Goal: Feedback & Contribution: Submit feedback/report problem

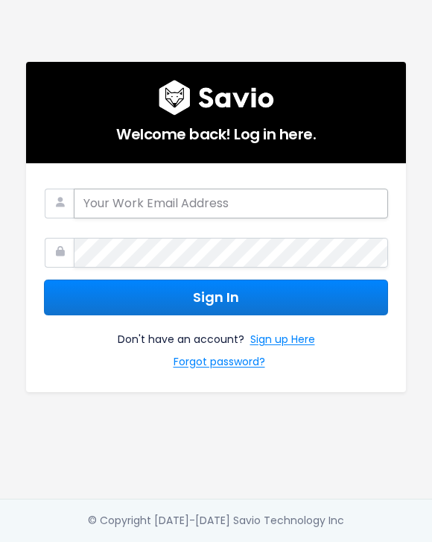
click at [273, 192] on input "email" at bounding box center [231, 204] width 315 height 30
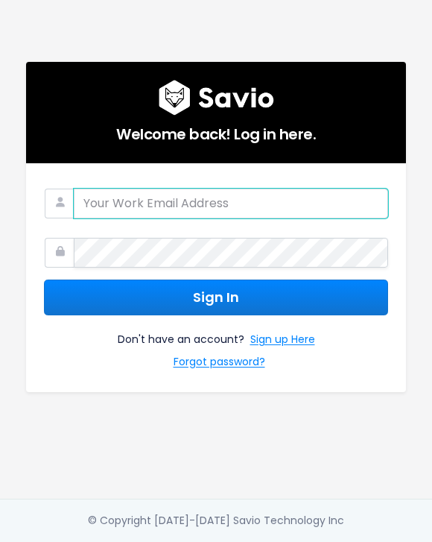
type input "[EMAIL_ADDRESS]"
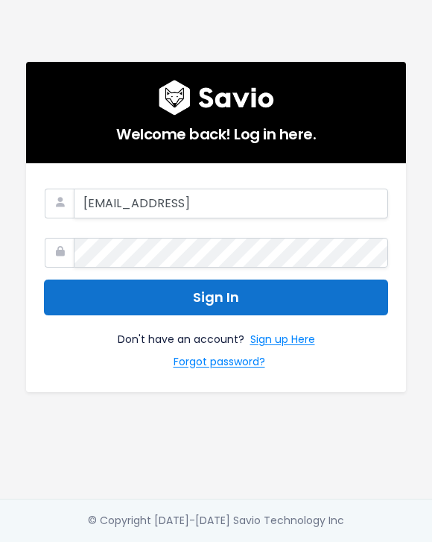
click at [296, 294] on button "Sign In" at bounding box center [216, 297] width 344 height 37
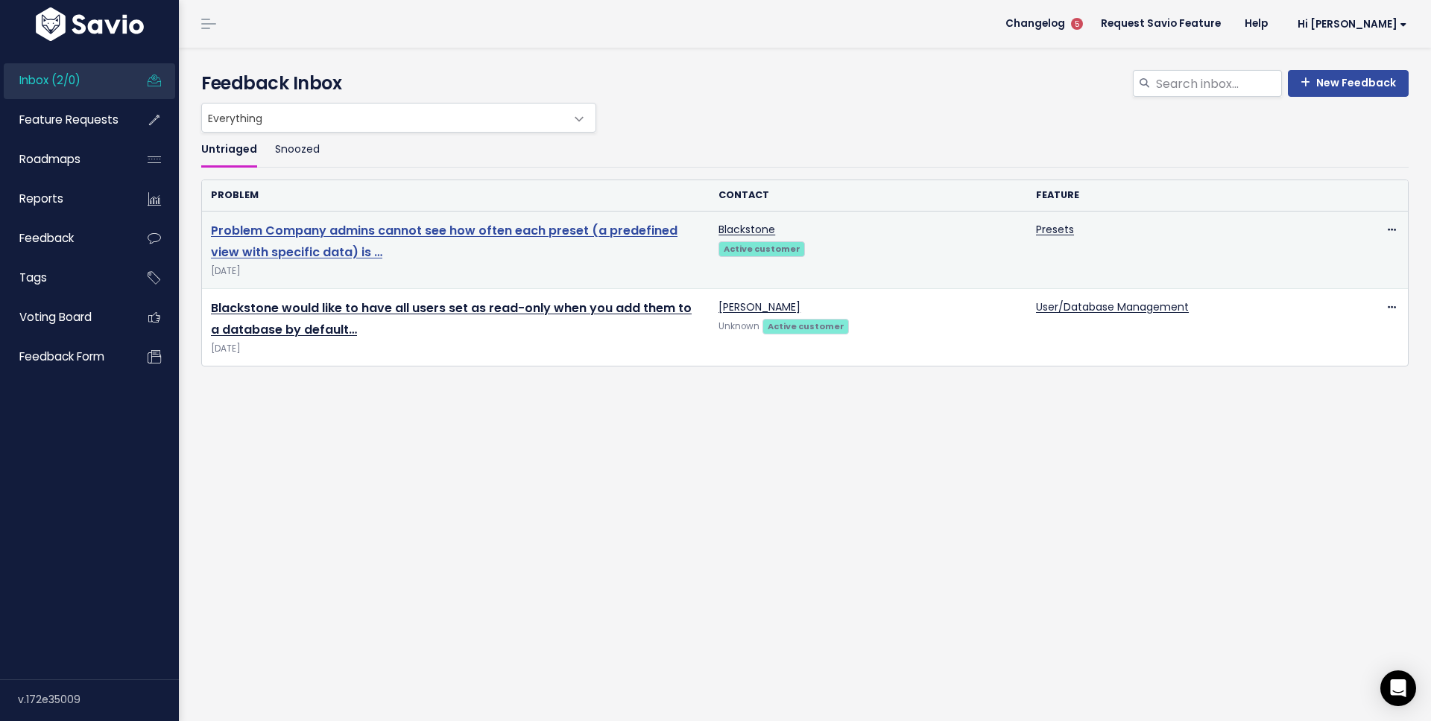
click at [435, 230] on link "Problem Company admins cannot see how often each preset (a predefined view with…" at bounding box center [444, 241] width 467 height 39
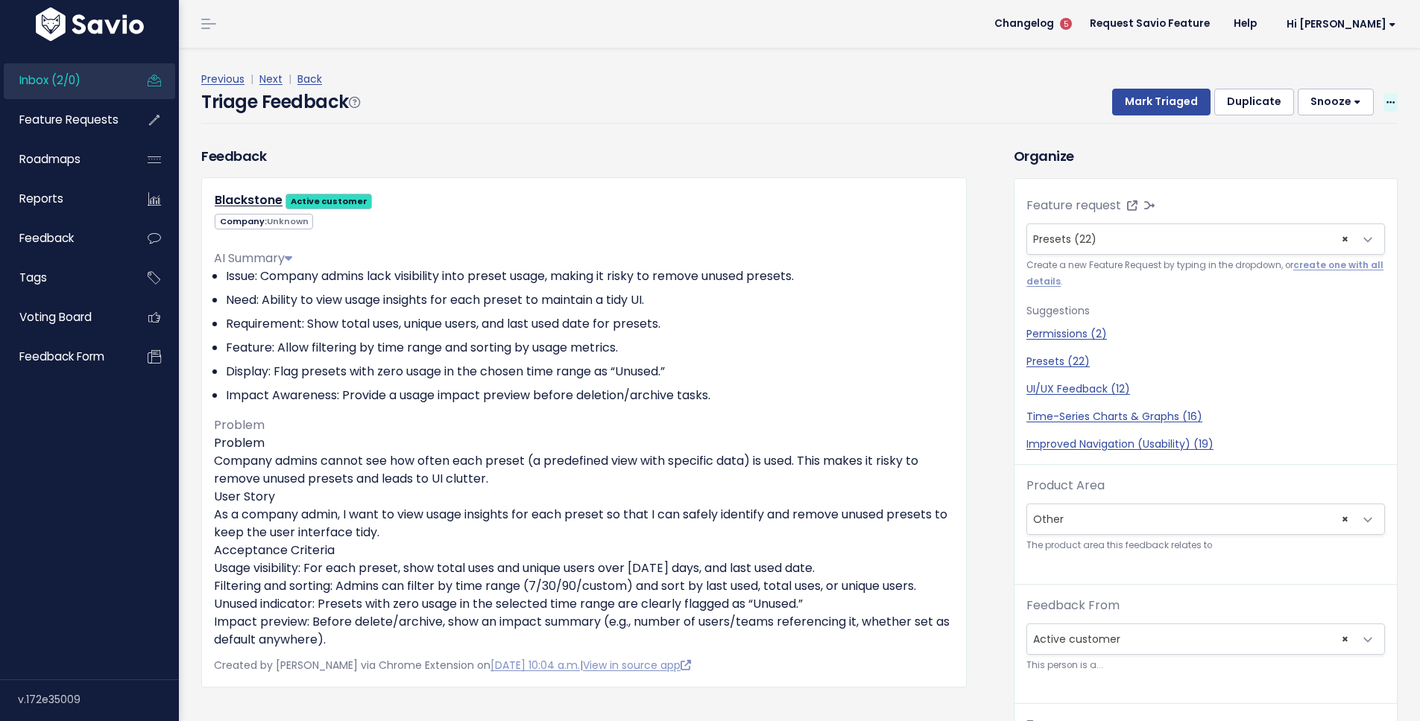
click at [1386, 105] on icon at bounding box center [1390, 103] width 8 height 10
click at [1318, 150] on link "Edit" at bounding box center [1330, 142] width 107 height 29
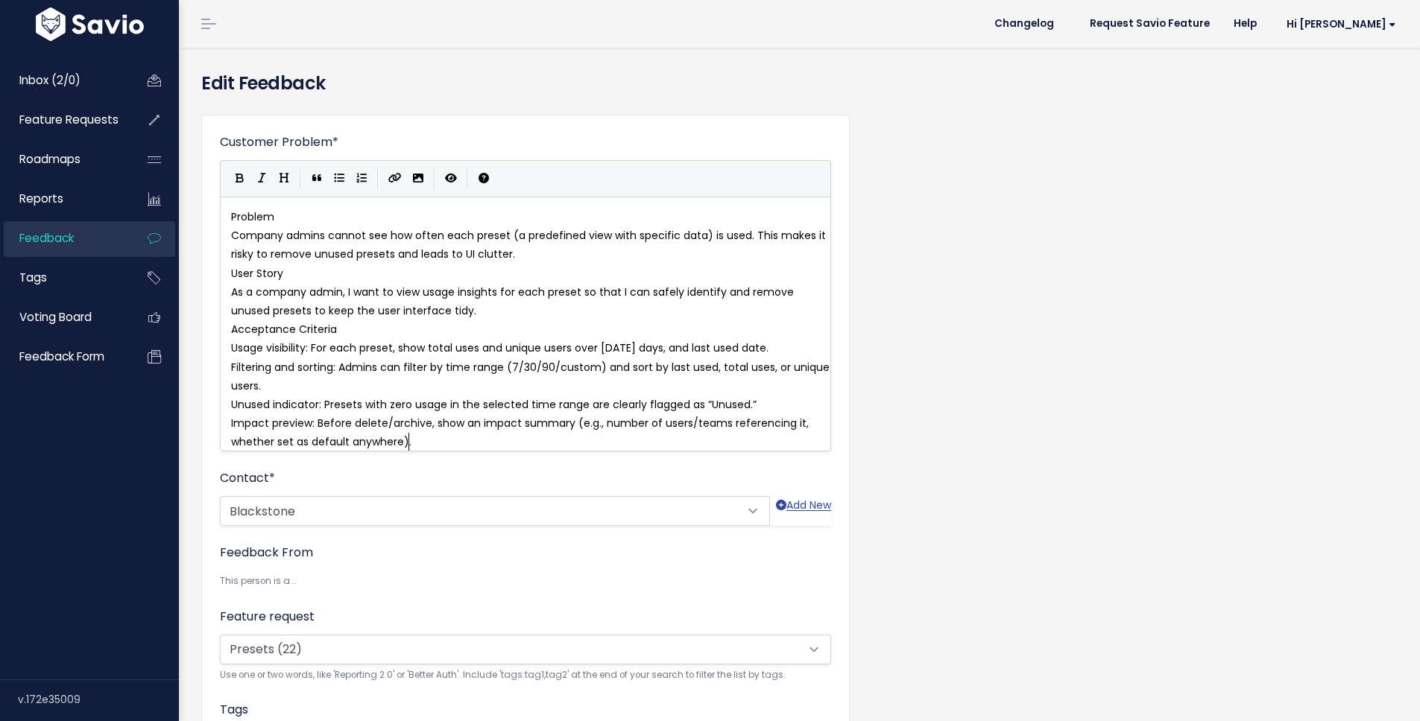
scroll to position [1, 0]
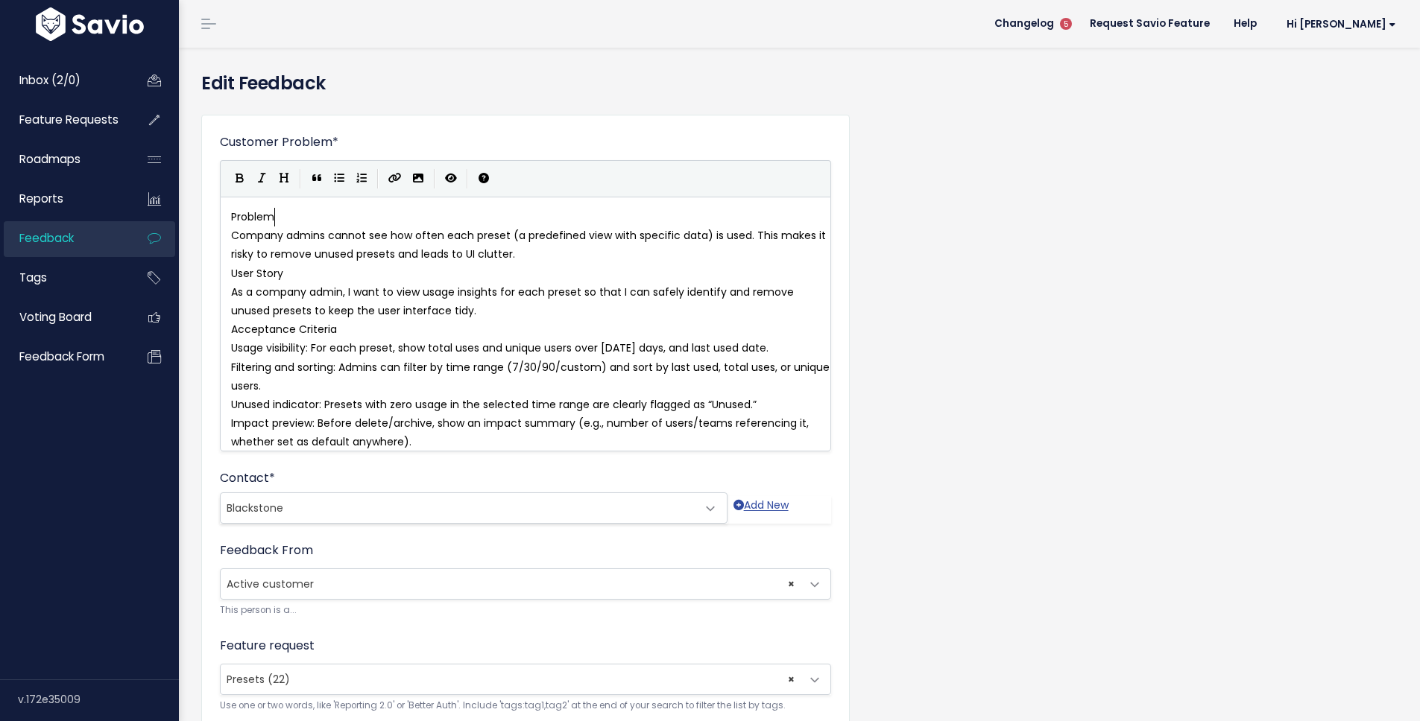
type textarea "Problem"
drag, startPoint x: 288, startPoint y: 220, endPoint x: 195, endPoint y: 217, distance: 93.2
type textarea "risky to remove unused presets and leads to UI clutter. User Story"
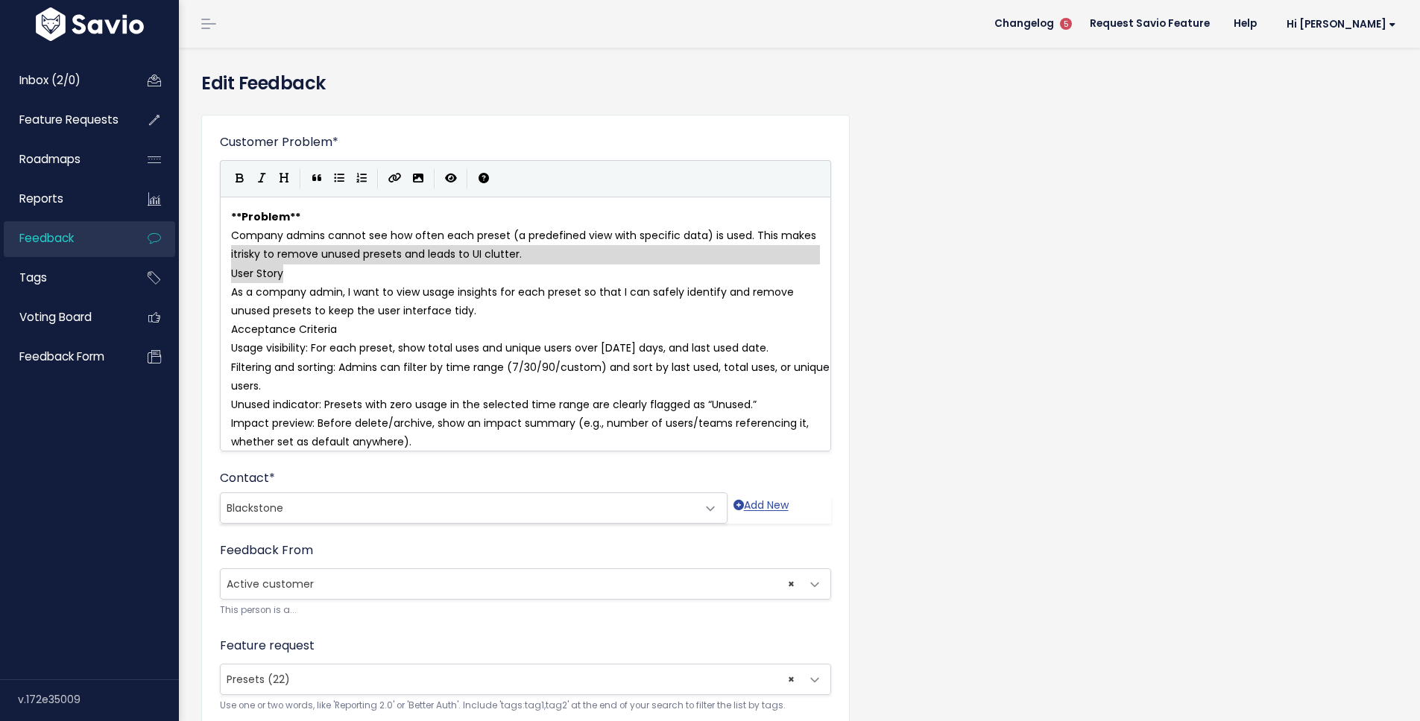
drag, startPoint x: 292, startPoint y: 276, endPoint x: 211, endPoint y: 262, distance: 82.5
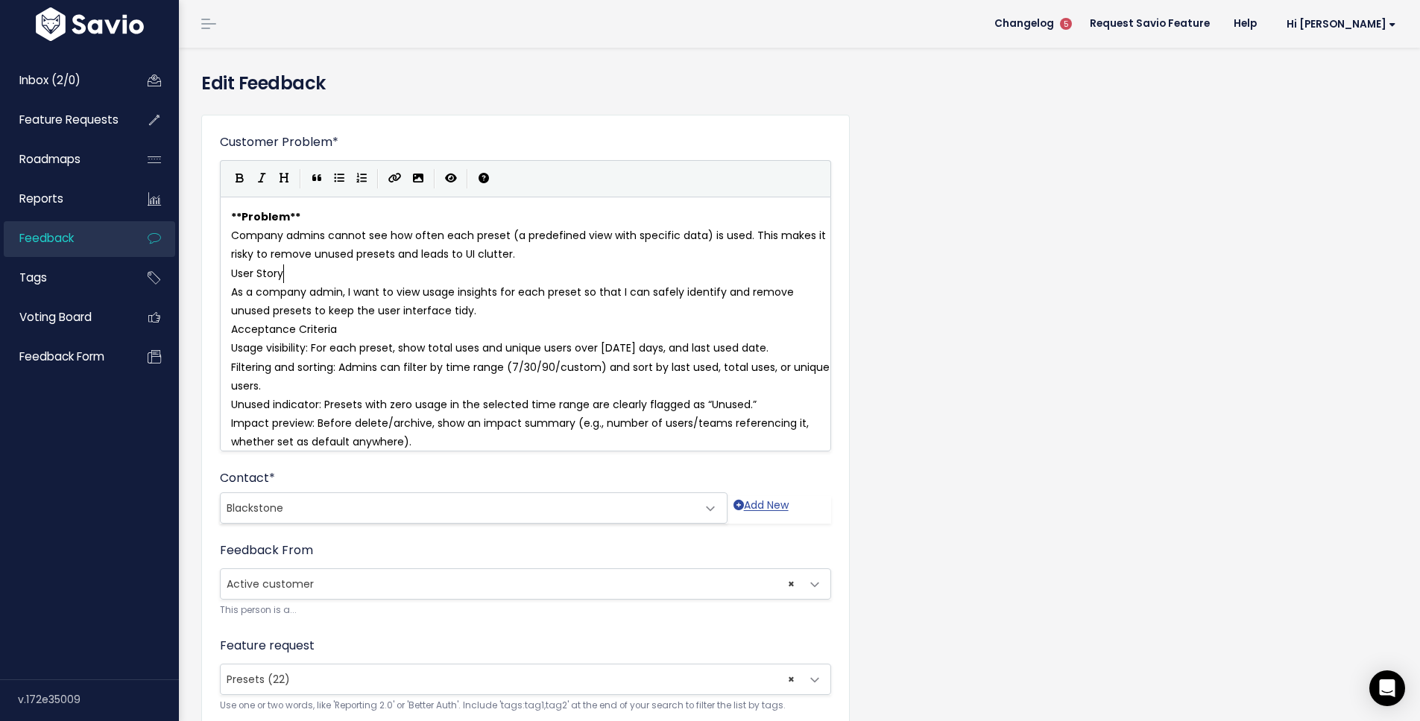
type textarea "User Story"
drag, startPoint x: 294, startPoint y: 267, endPoint x: 210, endPoint y: 265, distance: 84.3
click at [546, 250] on pre "Company admins cannot see how often each preset (a predefined view with specifi…" at bounding box center [531, 245] width 606 height 37
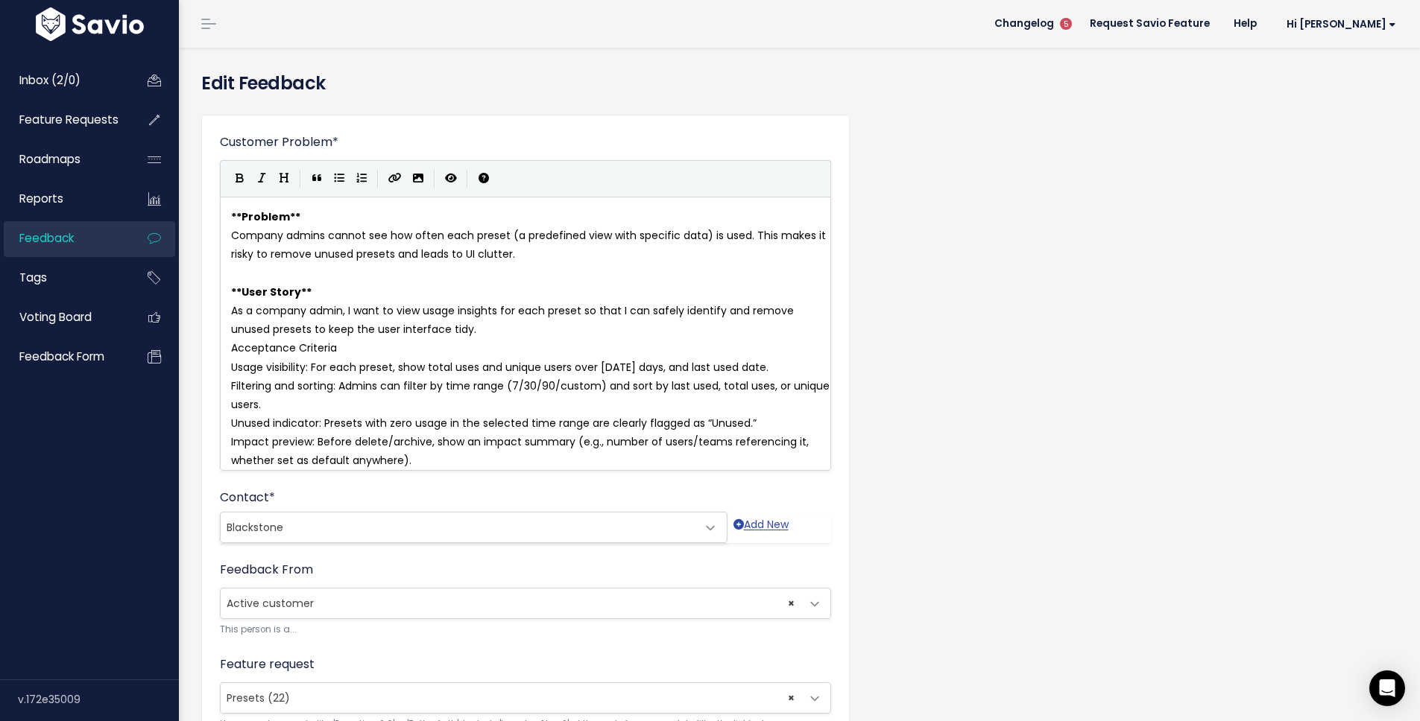
click at [445, 345] on pre "Acceptance Criteria" at bounding box center [531, 348] width 606 height 19
click at [489, 326] on pre "As a company admin, I want to view usage insights for each preset so that I can…" at bounding box center [531, 320] width 606 height 37
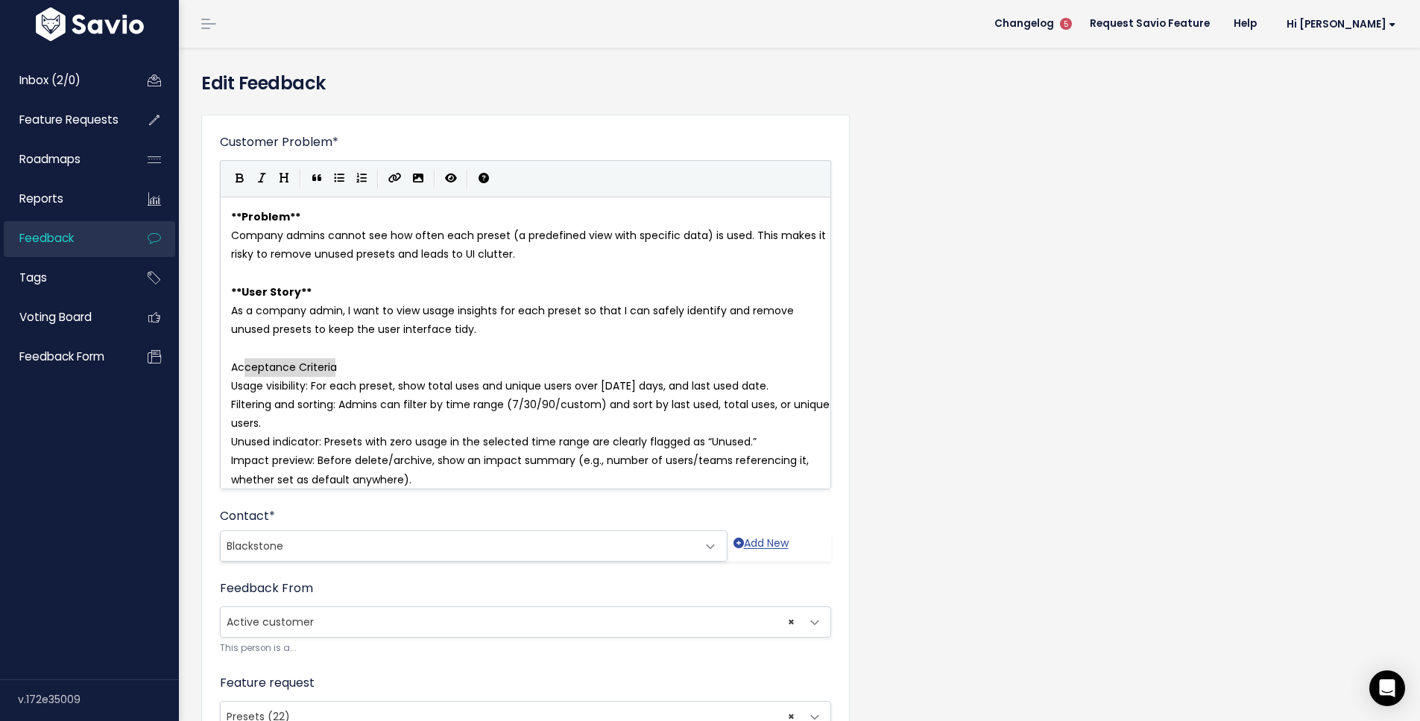
type textarea "Acceptance Criteria"
drag, startPoint x: 360, startPoint y: 363, endPoint x: 189, endPoint y: 361, distance: 171.4
type textarea "Acceptance Criteria"
click at [243, 391] on span "Usage visibility: For each preset, show total uses and unique users over 7/30/9…" at bounding box center [499, 386] width 537 height 15
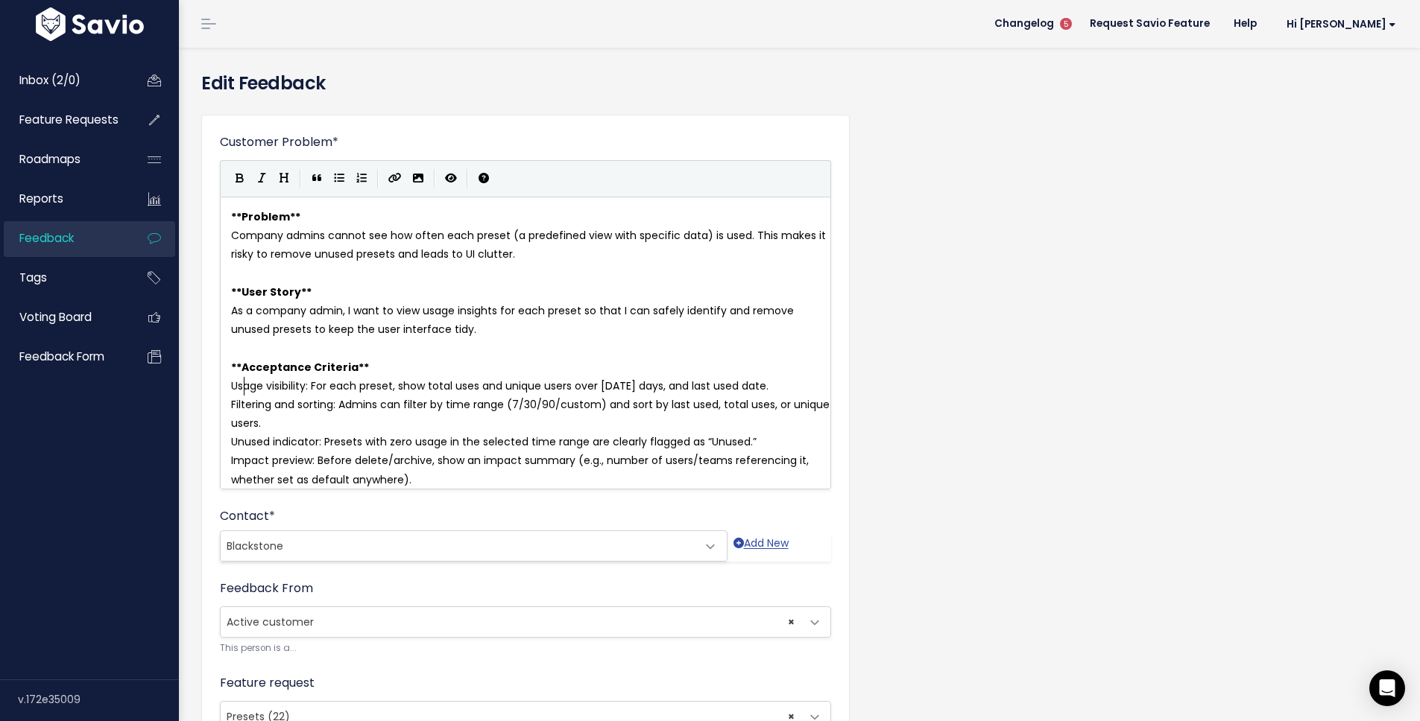
click at [224, 386] on div "​ x ** Problem ** Company admins cannot see how often each preset (a predefined…" at bounding box center [525, 343] width 611 height 293
click at [228, 388] on pre "Usage visibility: For each preset, show total uses and unique users over 7/30/9…" at bounding box center [531, 386] width 606 height 19
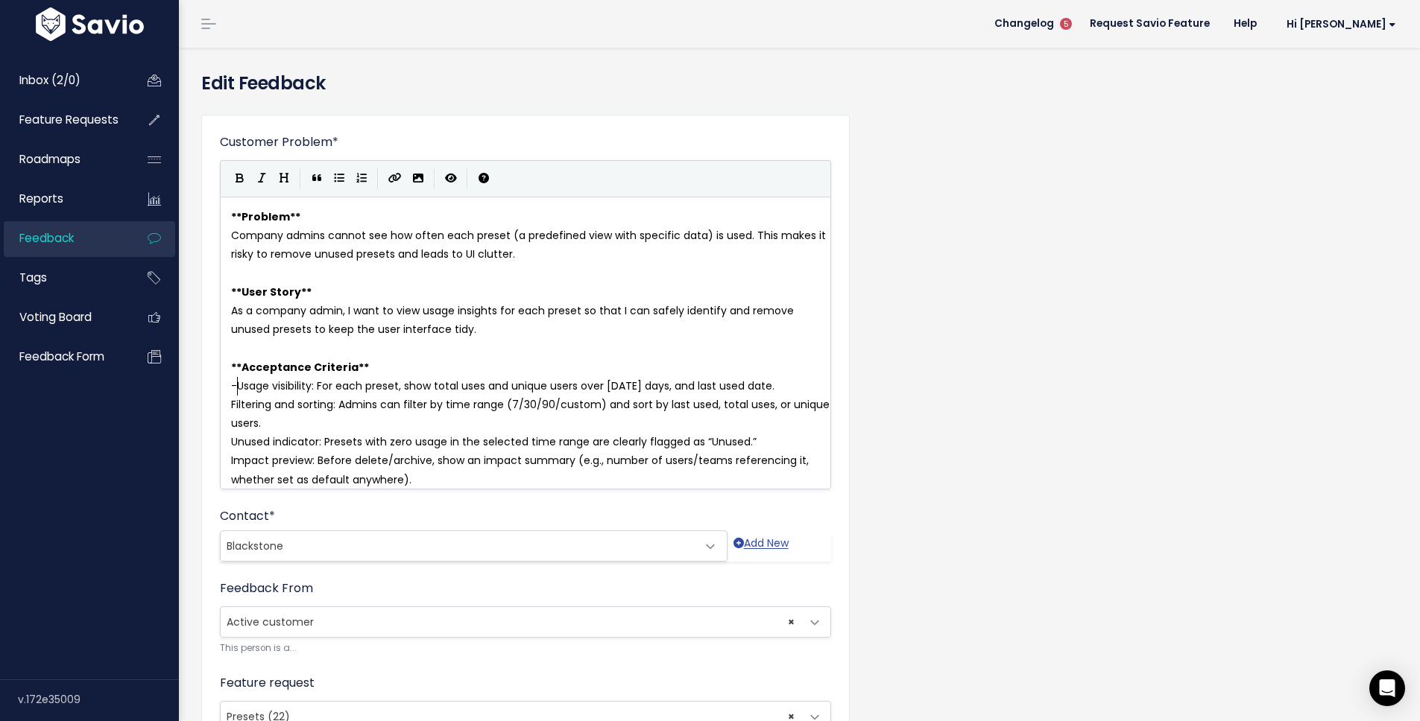
type textarea "-"
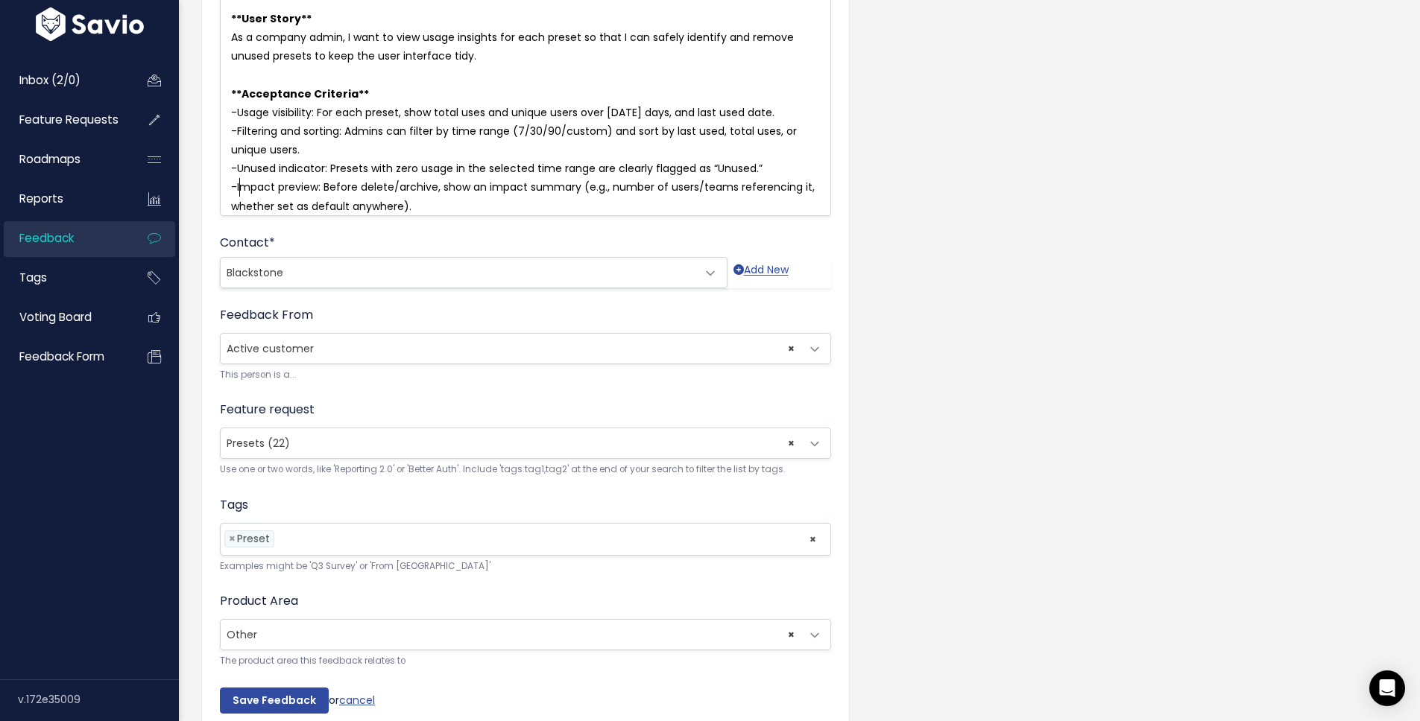
scroll to position [365, 0]
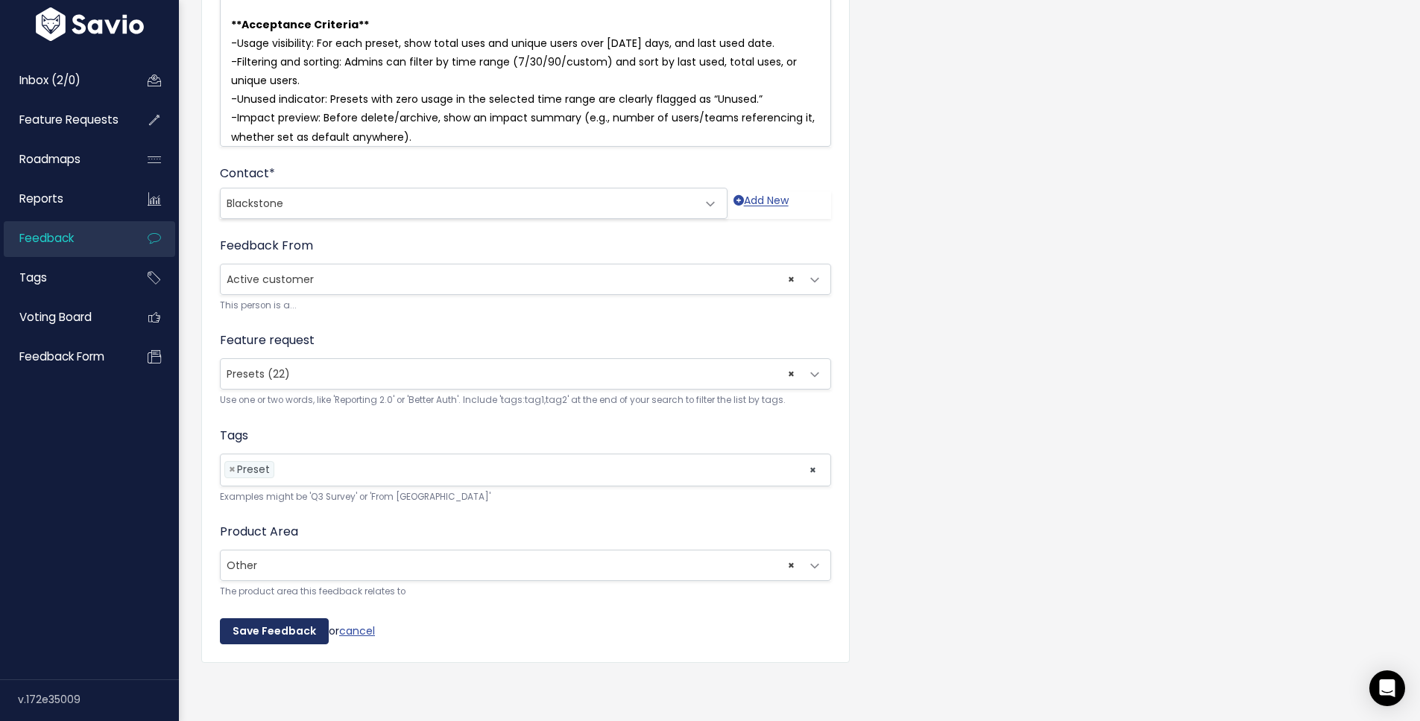
type textarea "-"
click at [281, 627] on input "Save Feedback" at bounding box center [274, 632] width 109 height 27
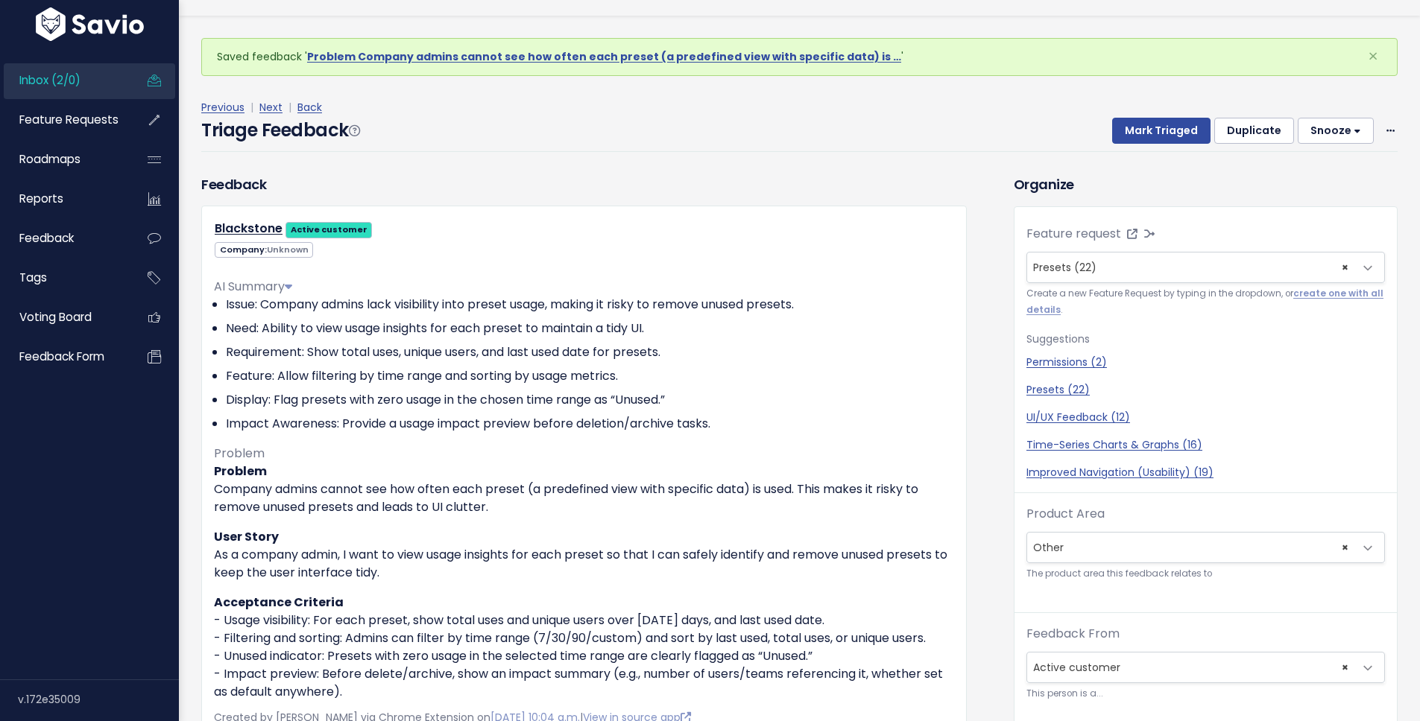
scroll to position [49, 0]
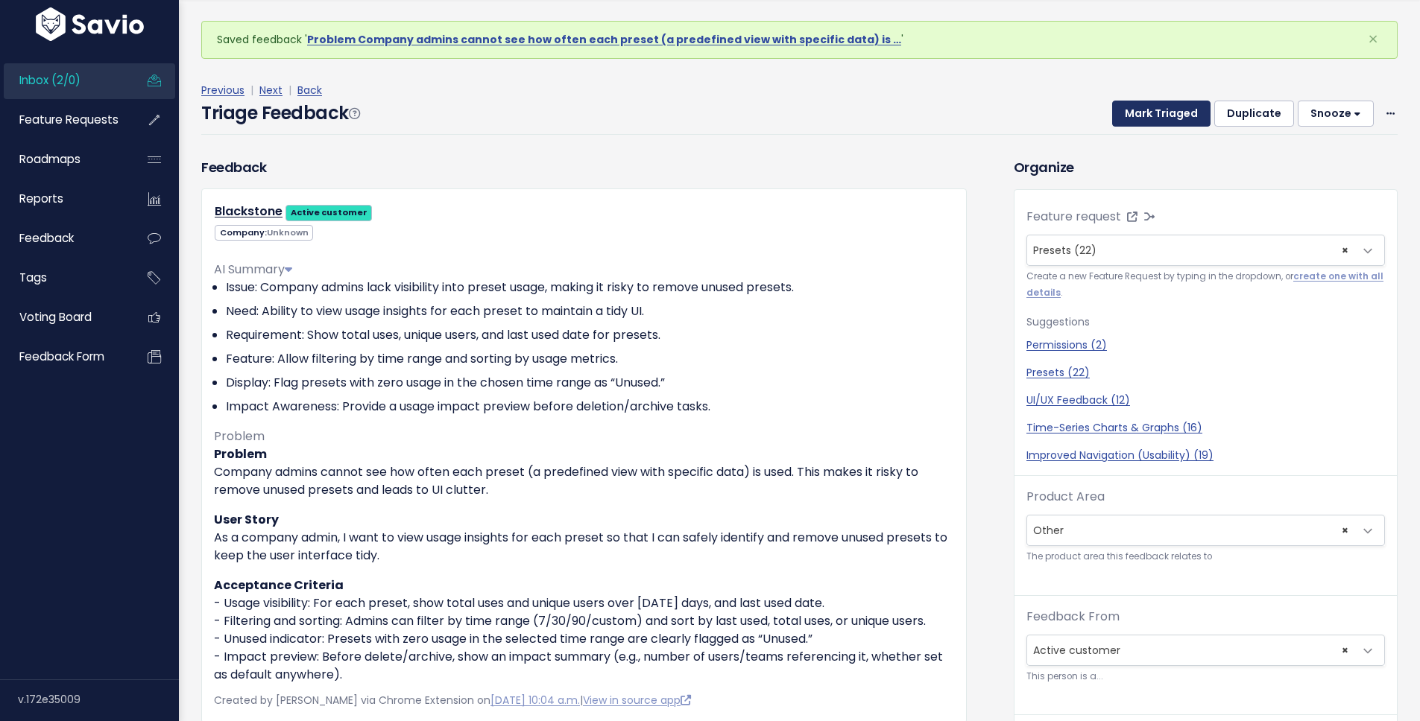
click at [1150, 116] on button "Mark Triaged" at bounding box center [1161, 114] width 98 height 27
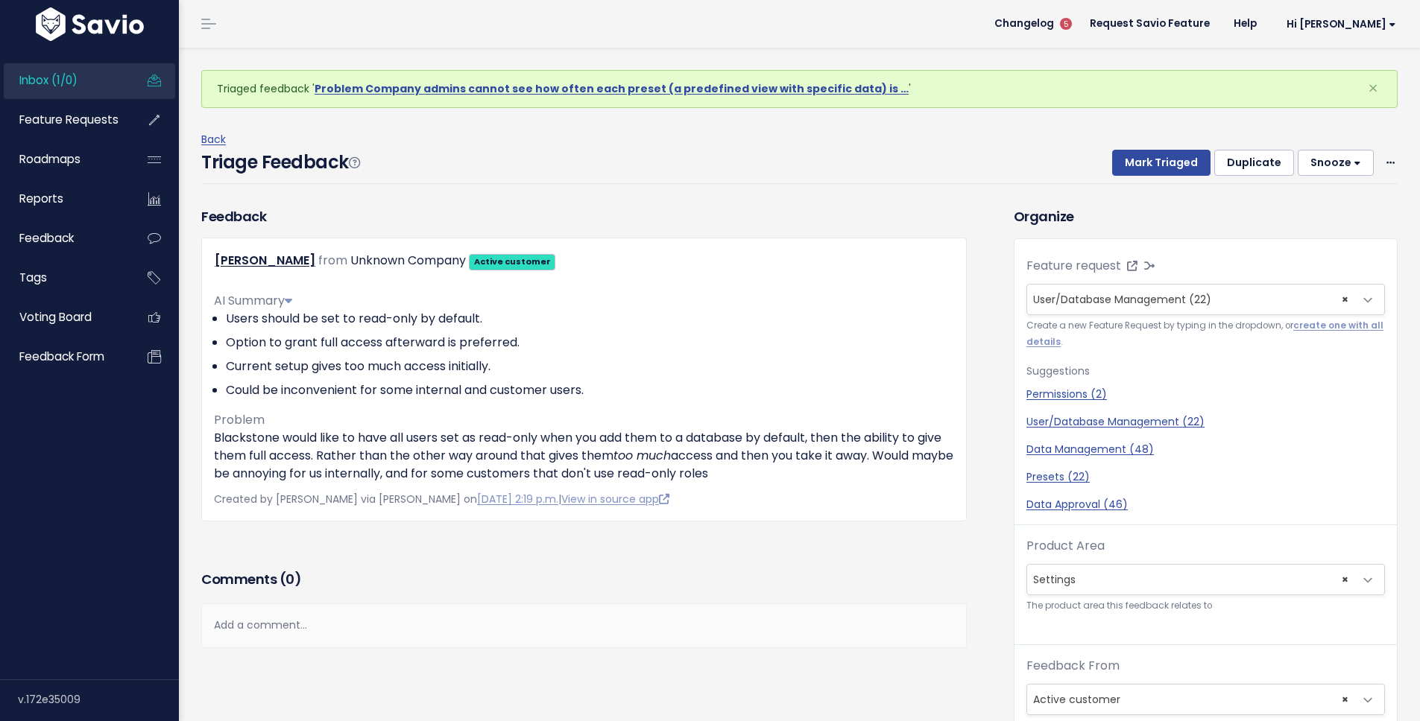
click at [57, 75] on span "Inbox (1/0)" at bounding box center [48, 80] width 58 height 16
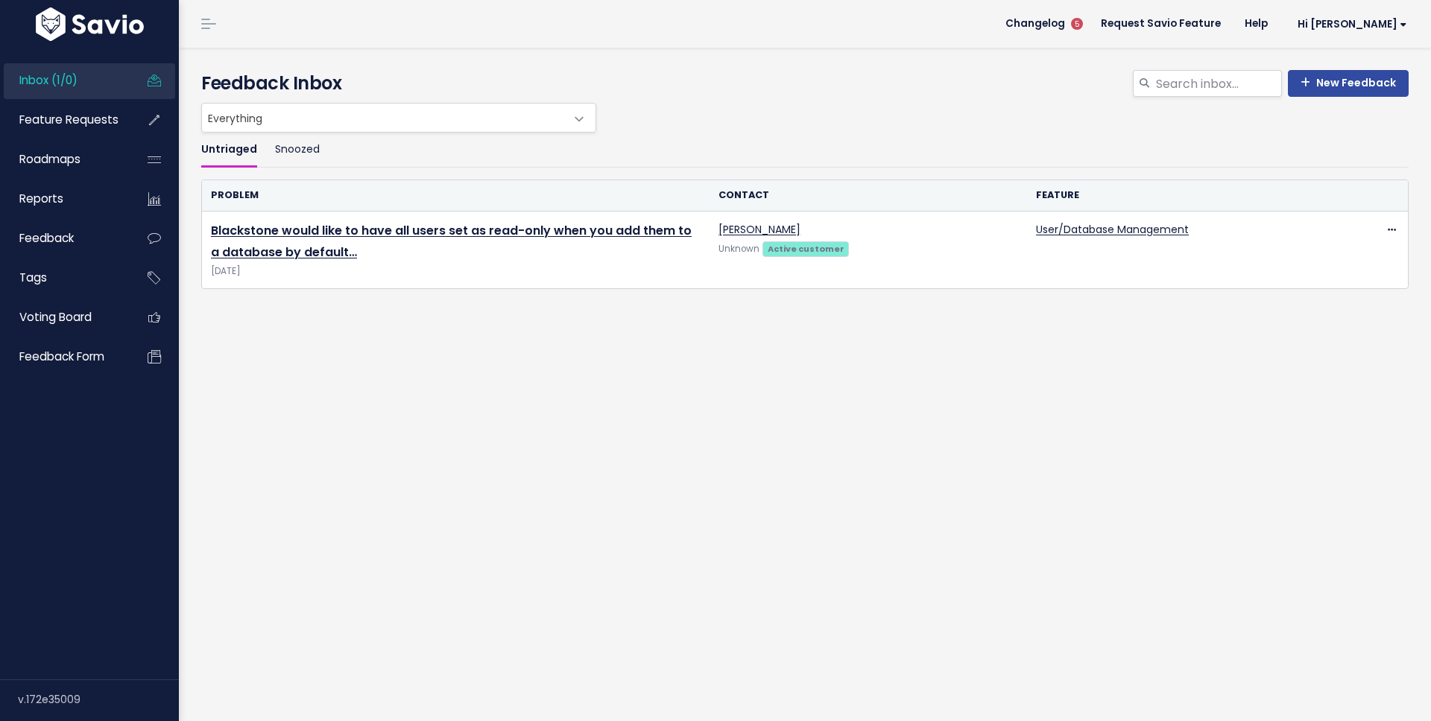
click at [1186, 69] on div "New Feedback Feedback Inbox" at bounding box center [805, 75] width 1230 height 55
click at [1175, 89] on input "search" at bounding box center [1218, 83] width 127 height 27
type input "locking"
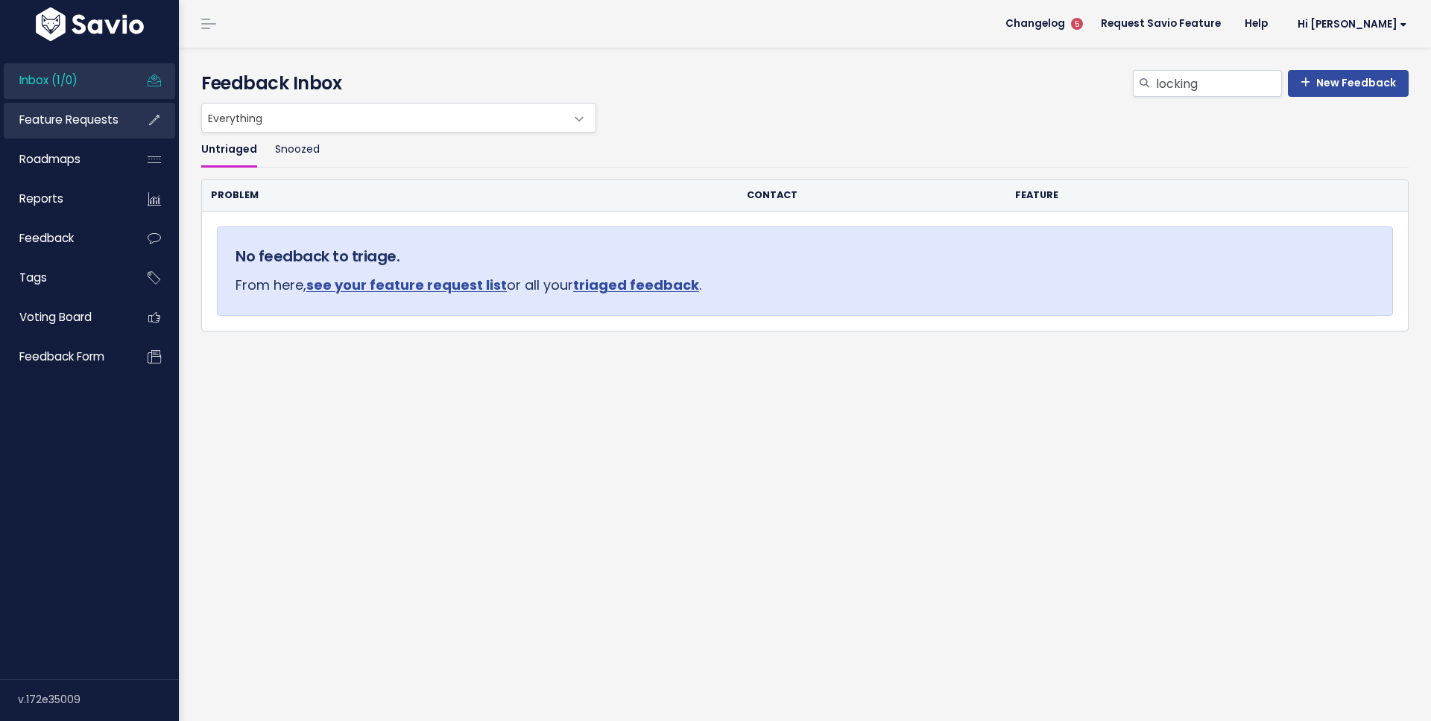
click at [80, 123] on span "Feature Requests" at bounding box center [68, 120] width 99 height 16
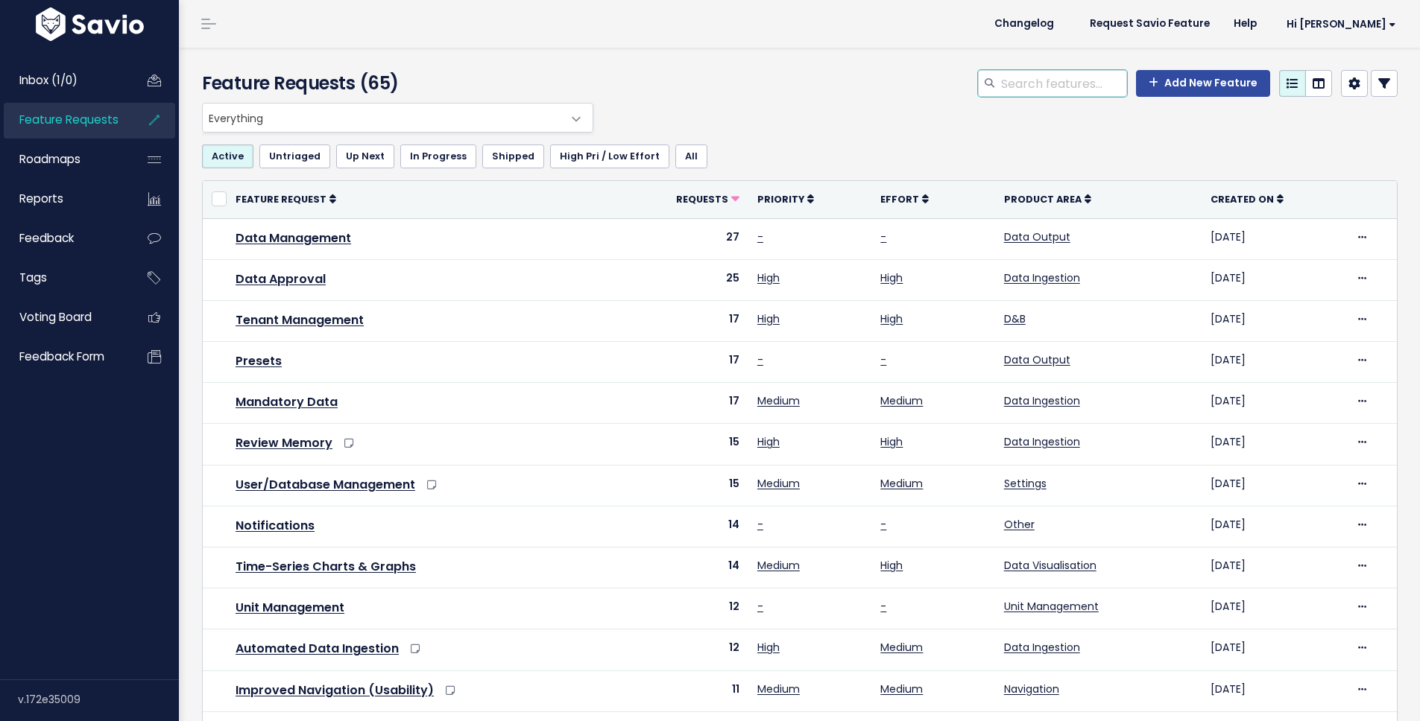
click at [1051, 80] on input "search" at bounding box center [1062, 83] width 127 height 27
type input "k"
type input "locking"
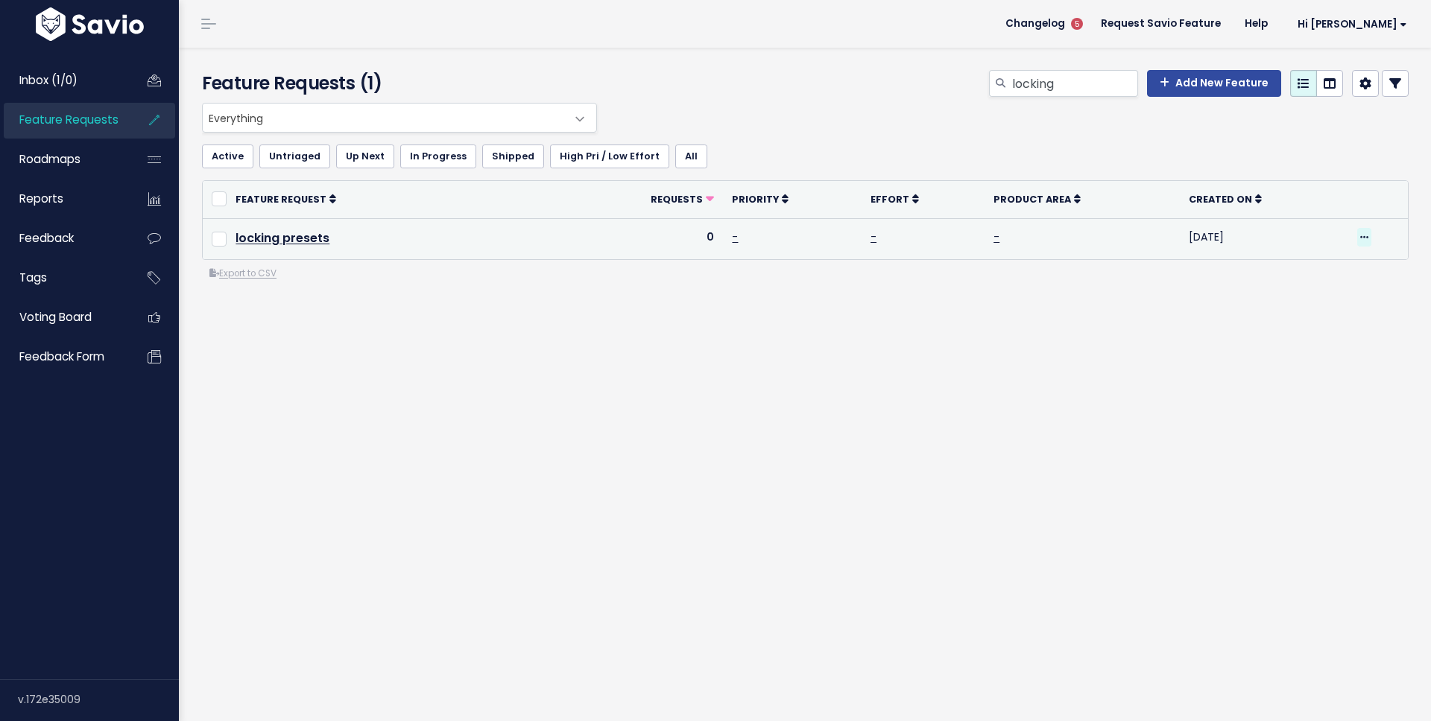
click at [1360, 238] on icon at bounding box center [1364, 238] width 8 height 10
click at [1301, 387] on link "Delete" at bounding box center [1301, 393] width 110 height 29
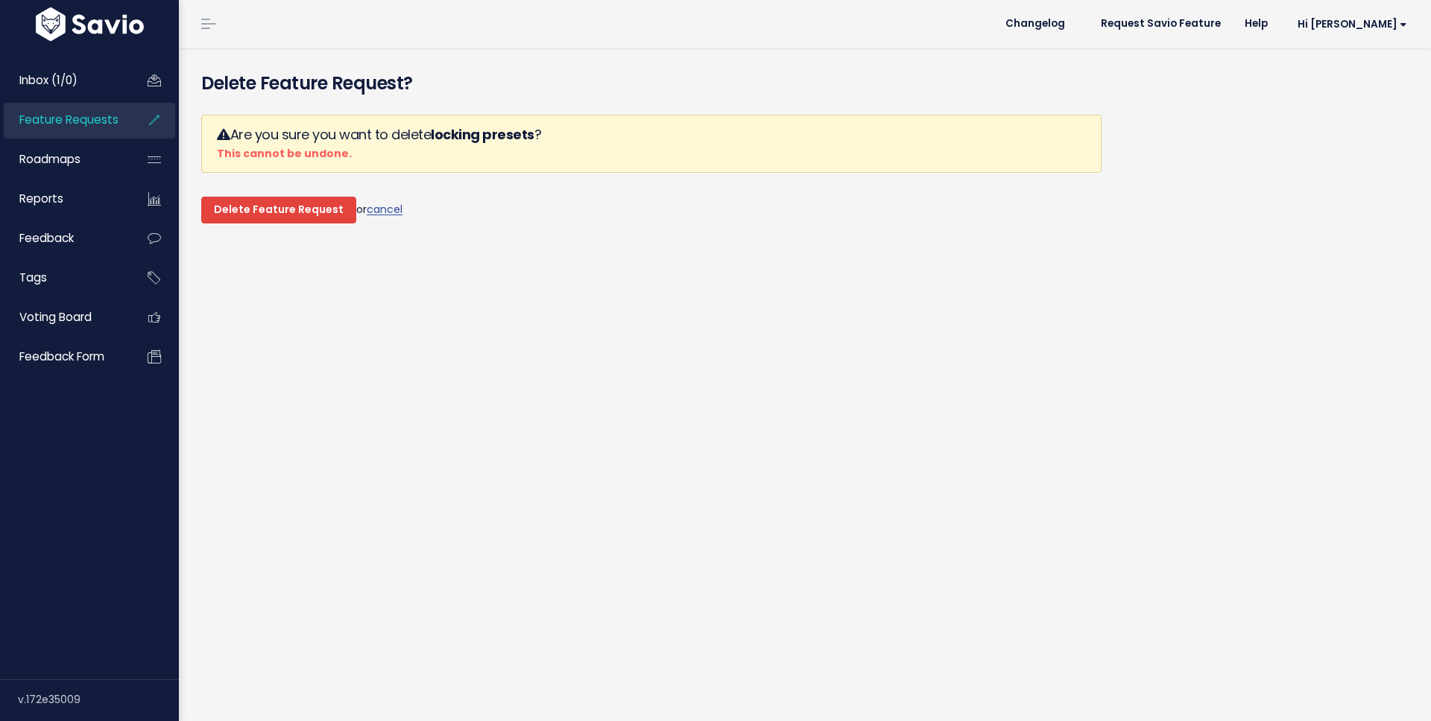
click at [277, 208] on input "Delete Feature Request" at bounding box center [278, 210] width 155 height 27
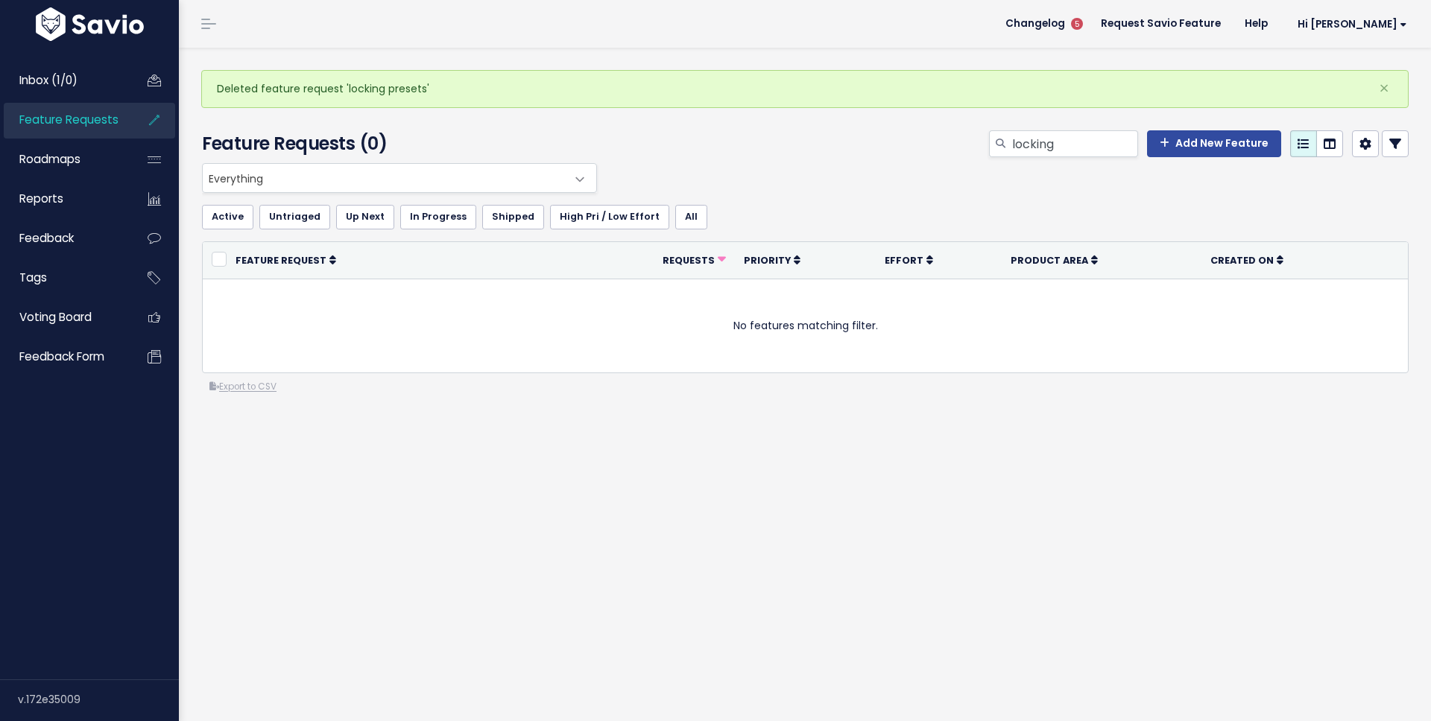
click at [114, 117] on span "Feature Requests" at bounding box center [68, 120] width 99 height 16
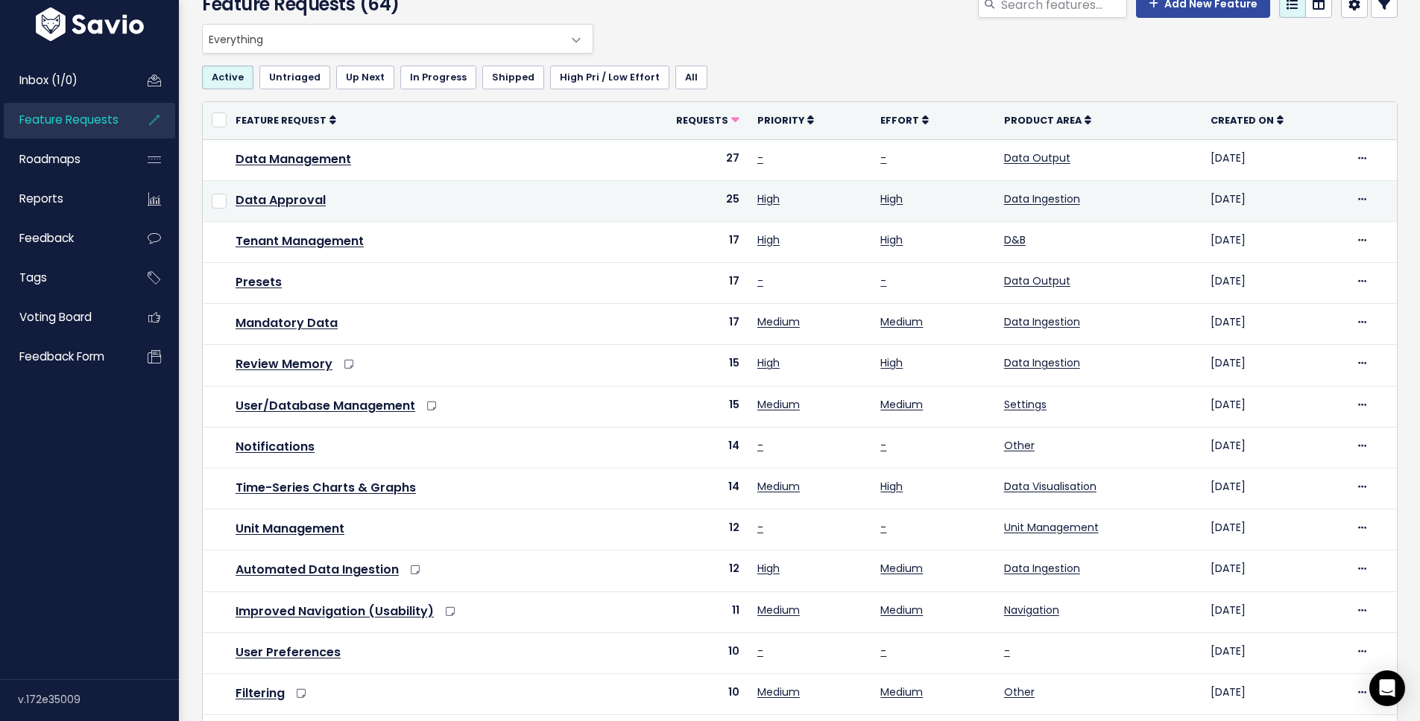
scroll to position [60, 0]
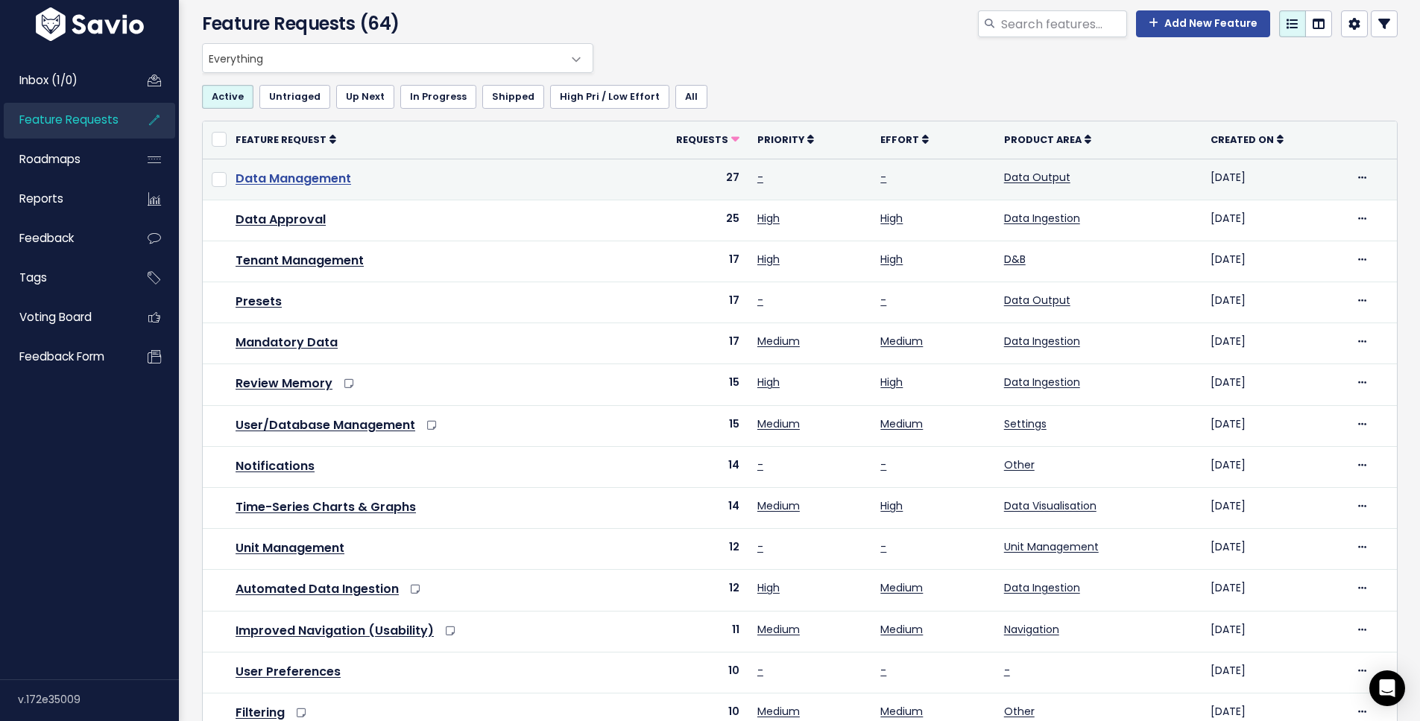
click at [329, 182] on link "Data Management" at bounding box center [294, 178] width 116 height 17
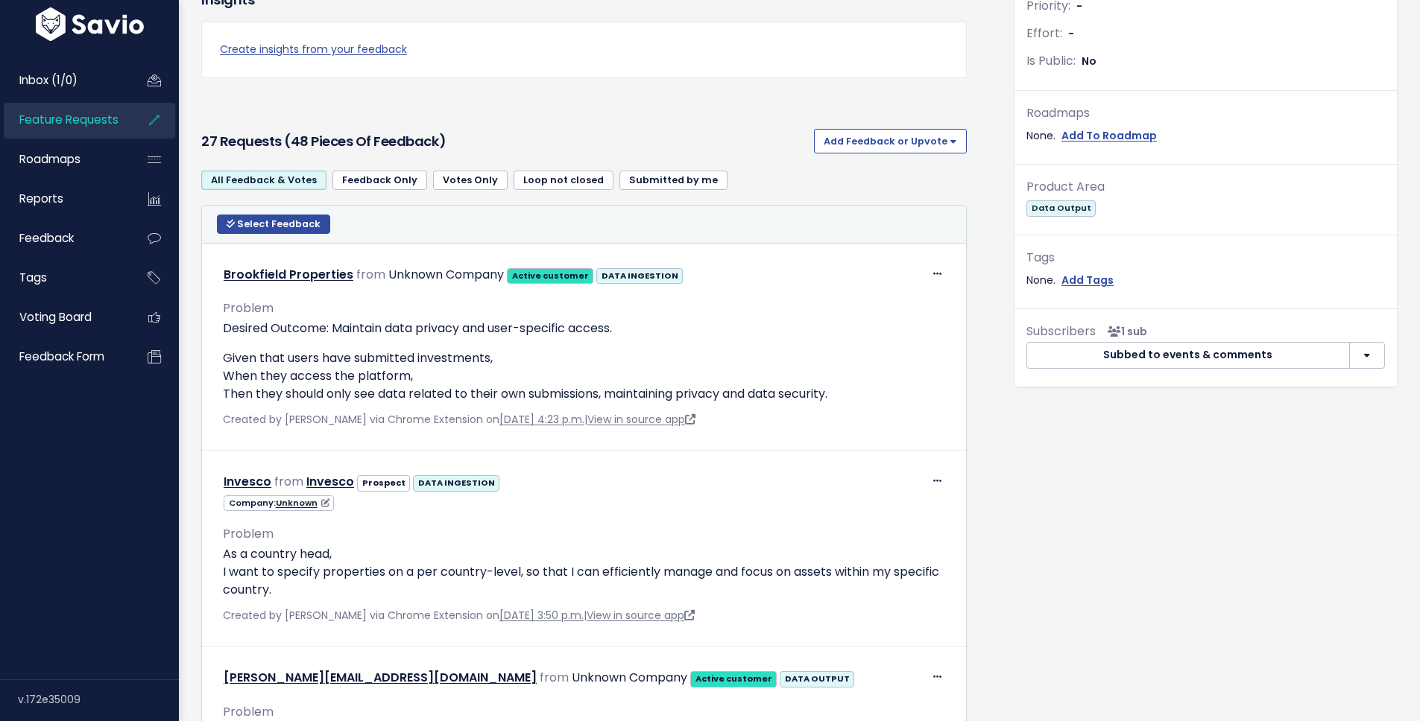
scroll to position [431, 0]
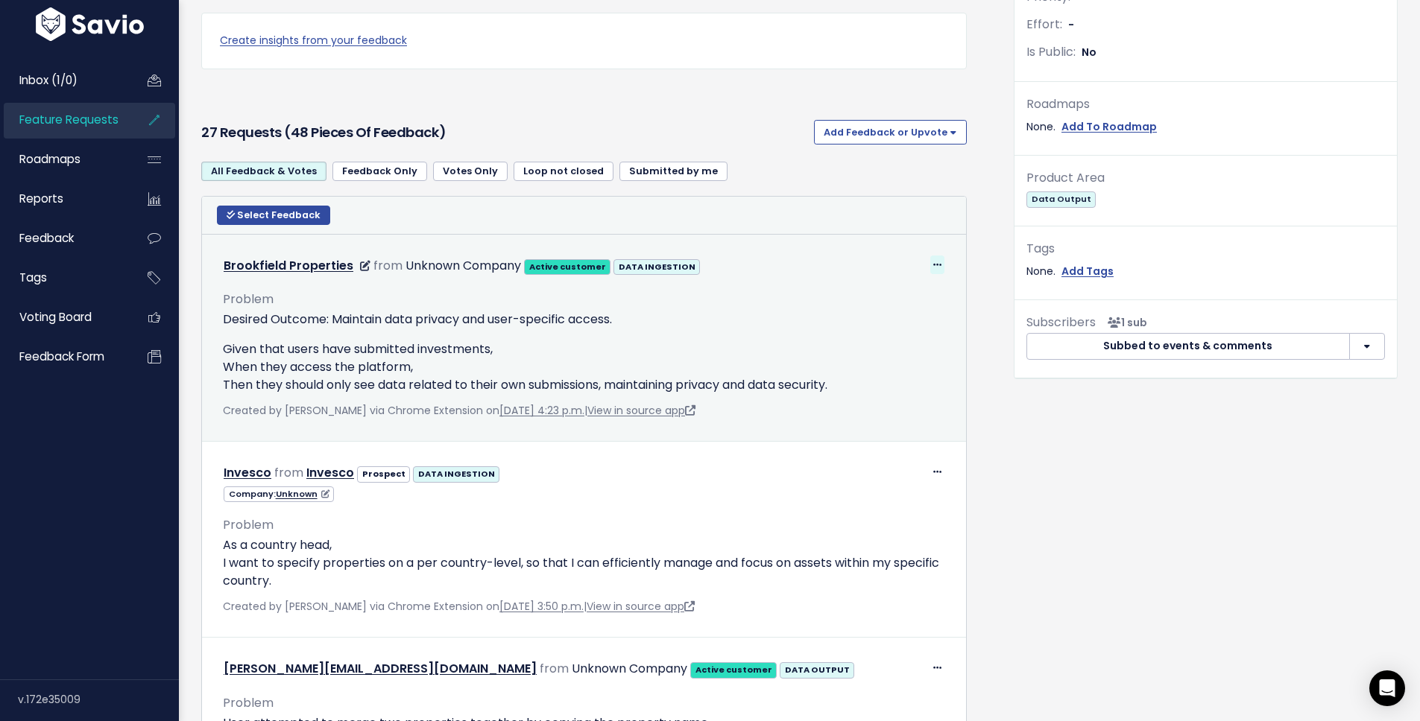
click at [933, 261] on icon at bounding box center [937, 266] width 8 height 10
click at [903, 290] on div "Edit Return to Inbox Delete" at bounding box center [892, 335] width 119 height 106
click at [933, 262] on icon at bounding box center [937, 266] width 8 height 10
click at [882, 300] on link "Edit" at bounding box center [891, 305] width 107 height 29
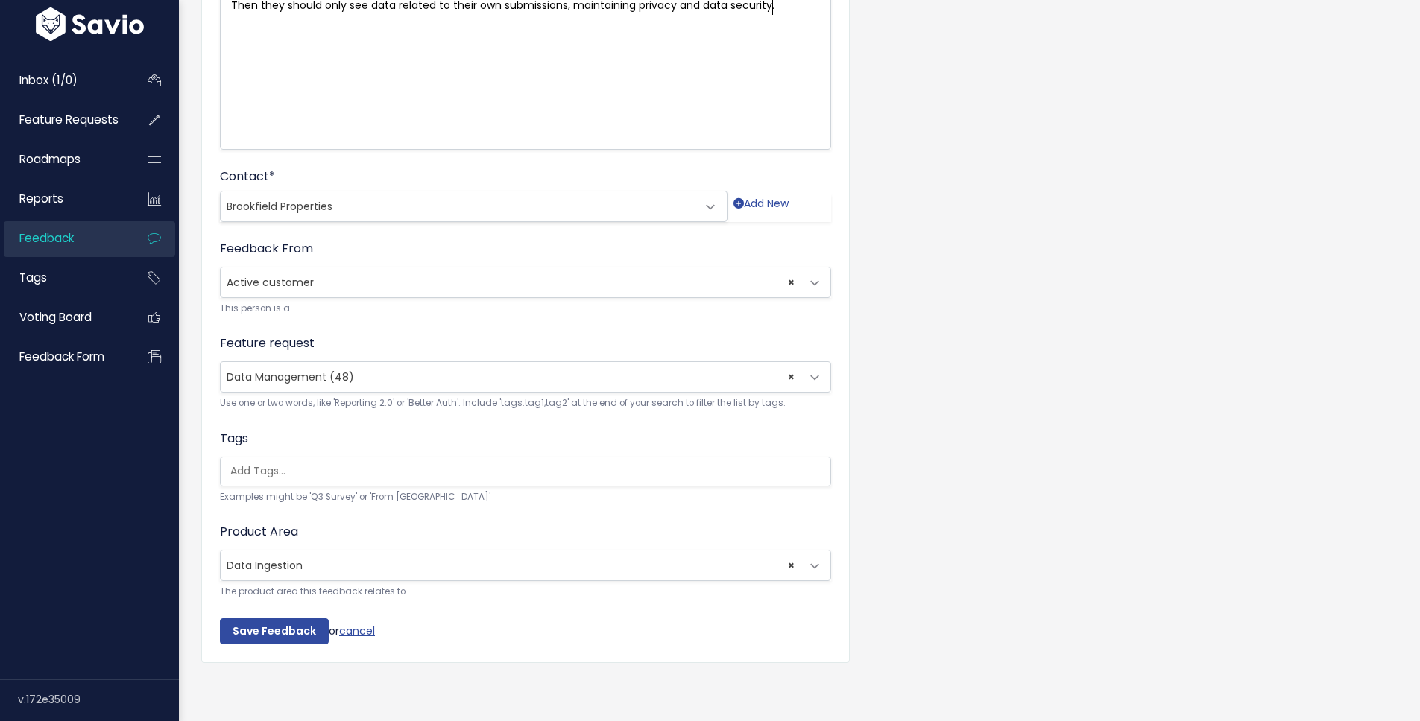
scroll to position [298, 0]
click at [488, 377] on span "× Data Management (48)" at bounding box center [511, 377] width 580 height 30
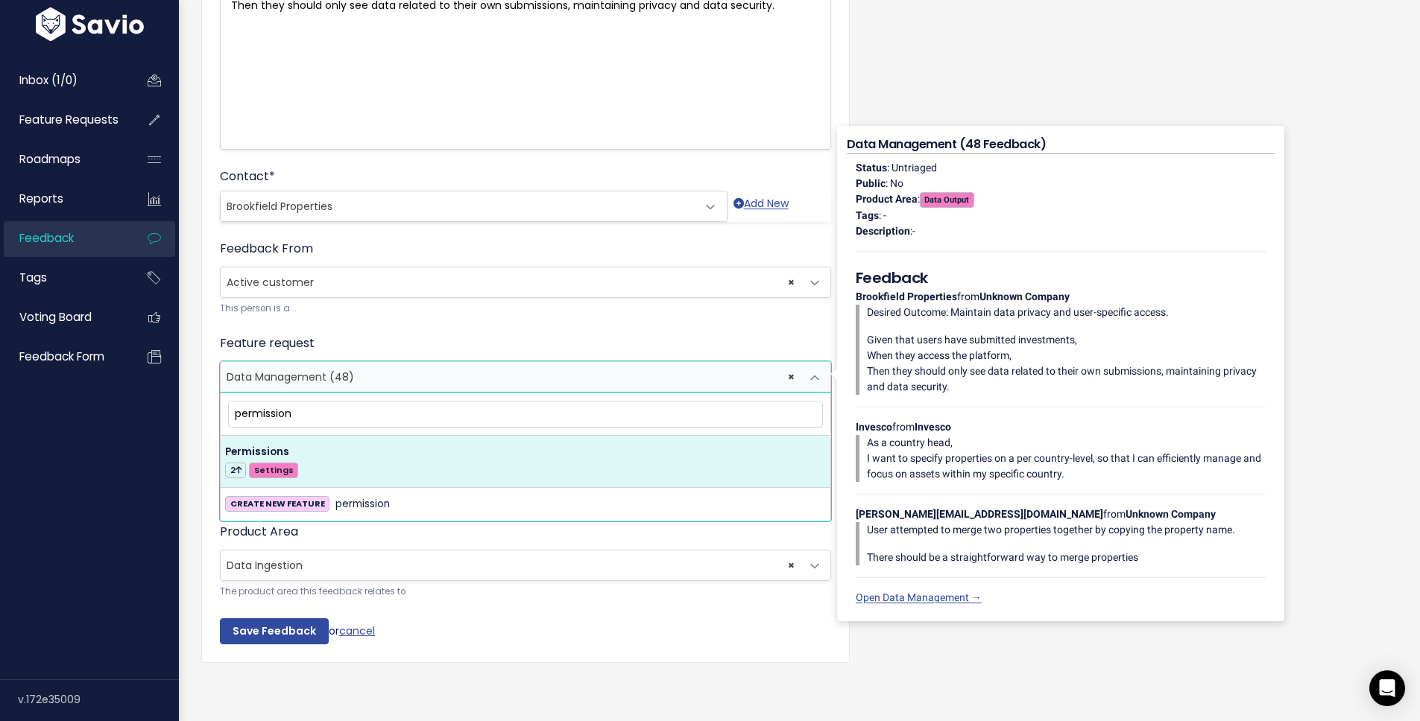
scroll to position [0, 0]
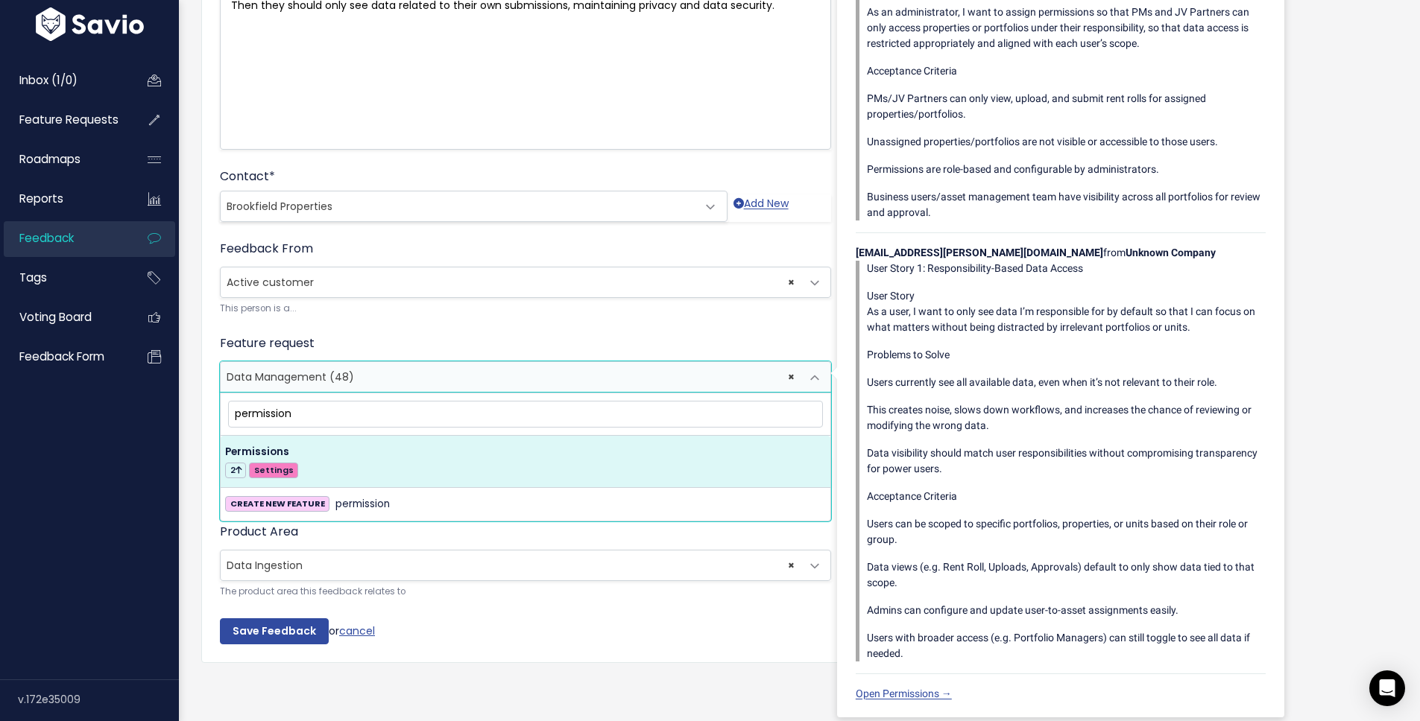
type input "permission"
select select "63409"
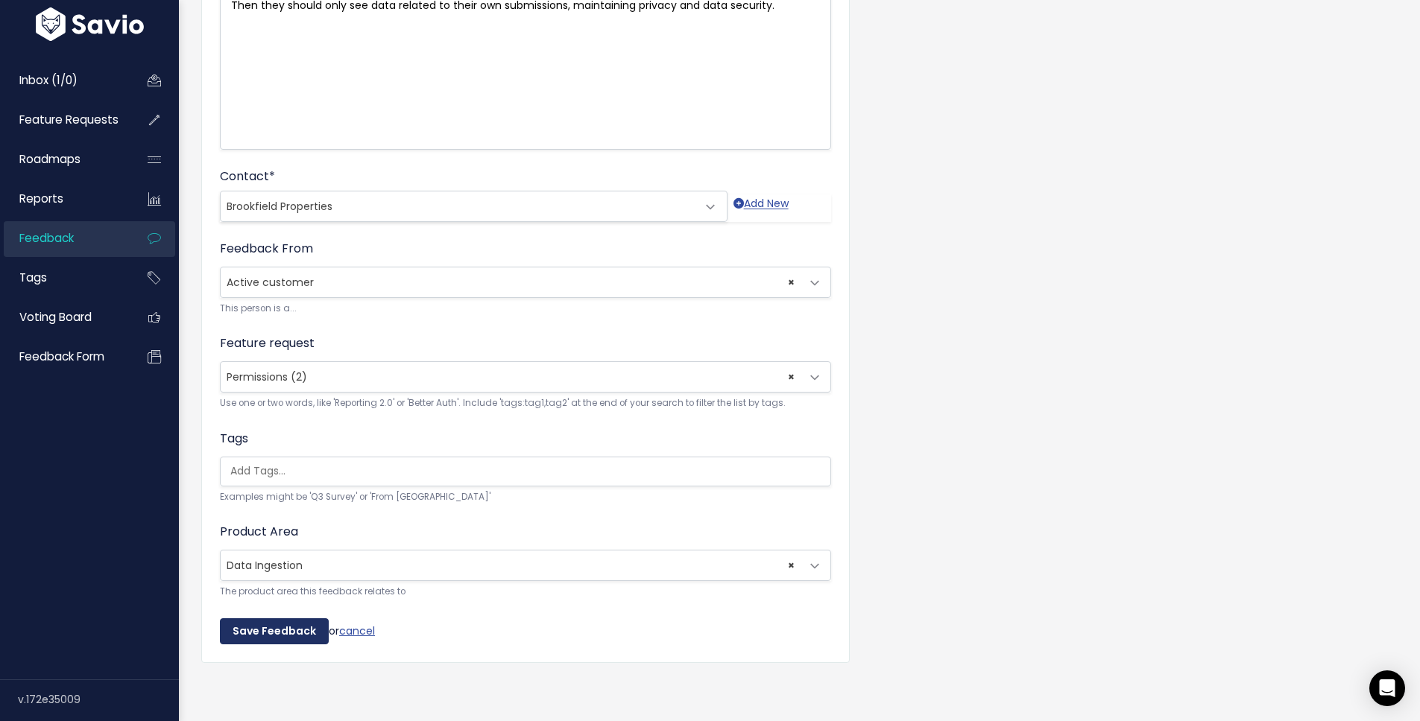
click at [281, 619] on input "Save Feedback" at bounding box center [274, 632] width 109 height 27
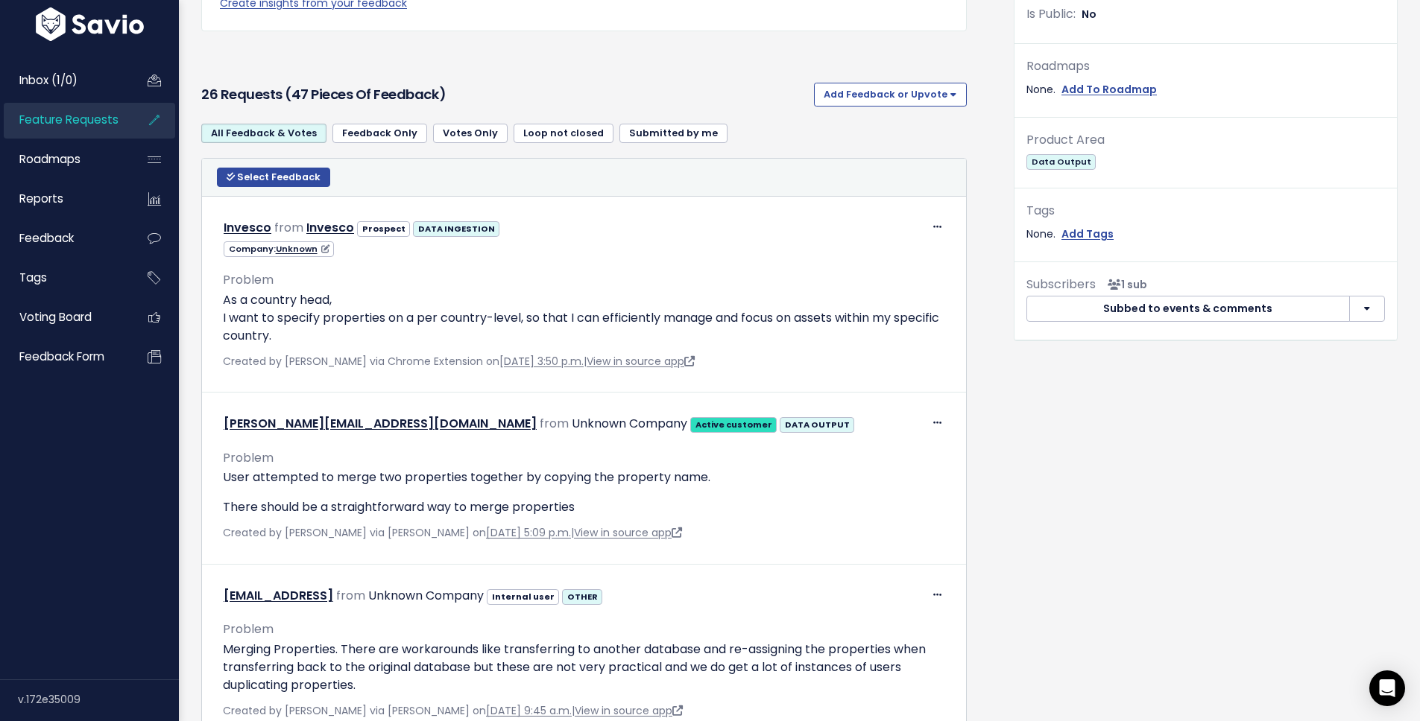
scroll to position [540, 0]
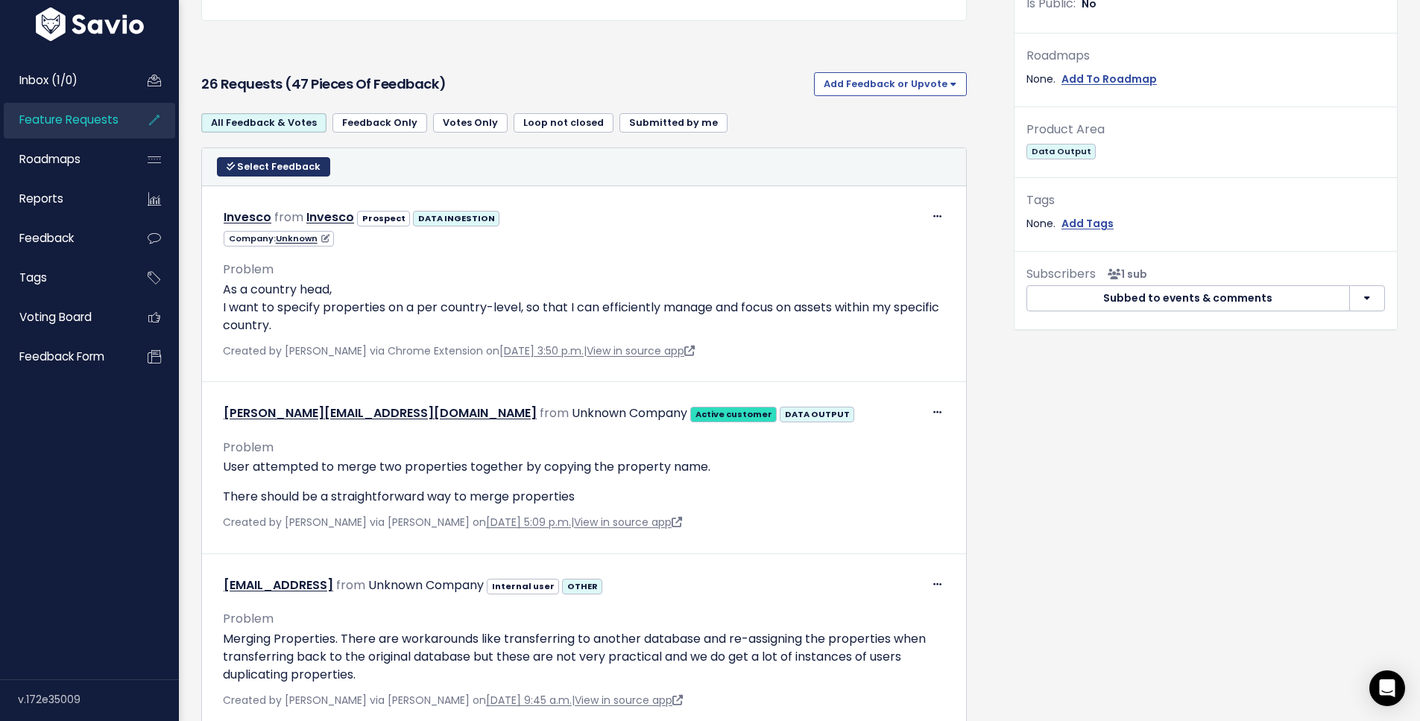
click at [240, 163] on span "Select Feedback" at bounding box center [278, 166] width 83 height 13
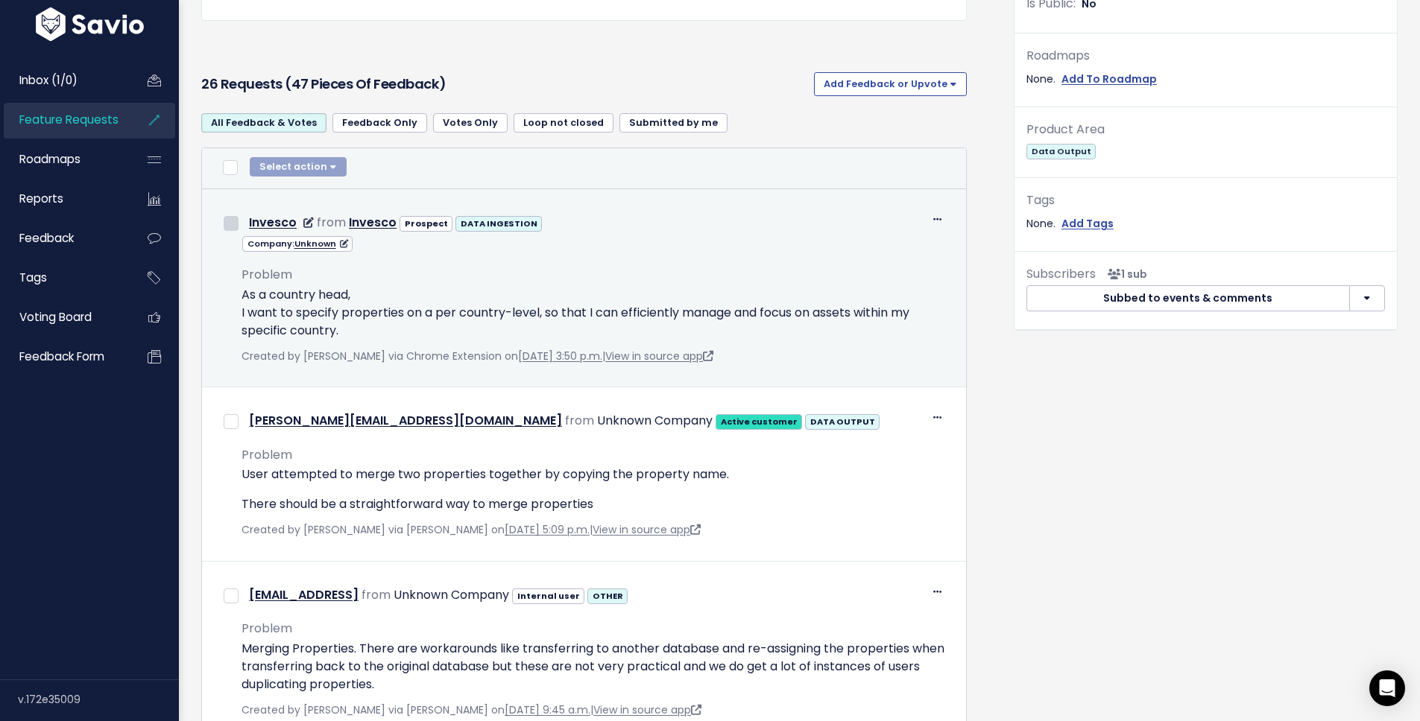
scroll to position [540, 0]
click at [224, 218] on input "checkbox" at bounding box center [231, 222] width 15 height 15
checkbox input "true"
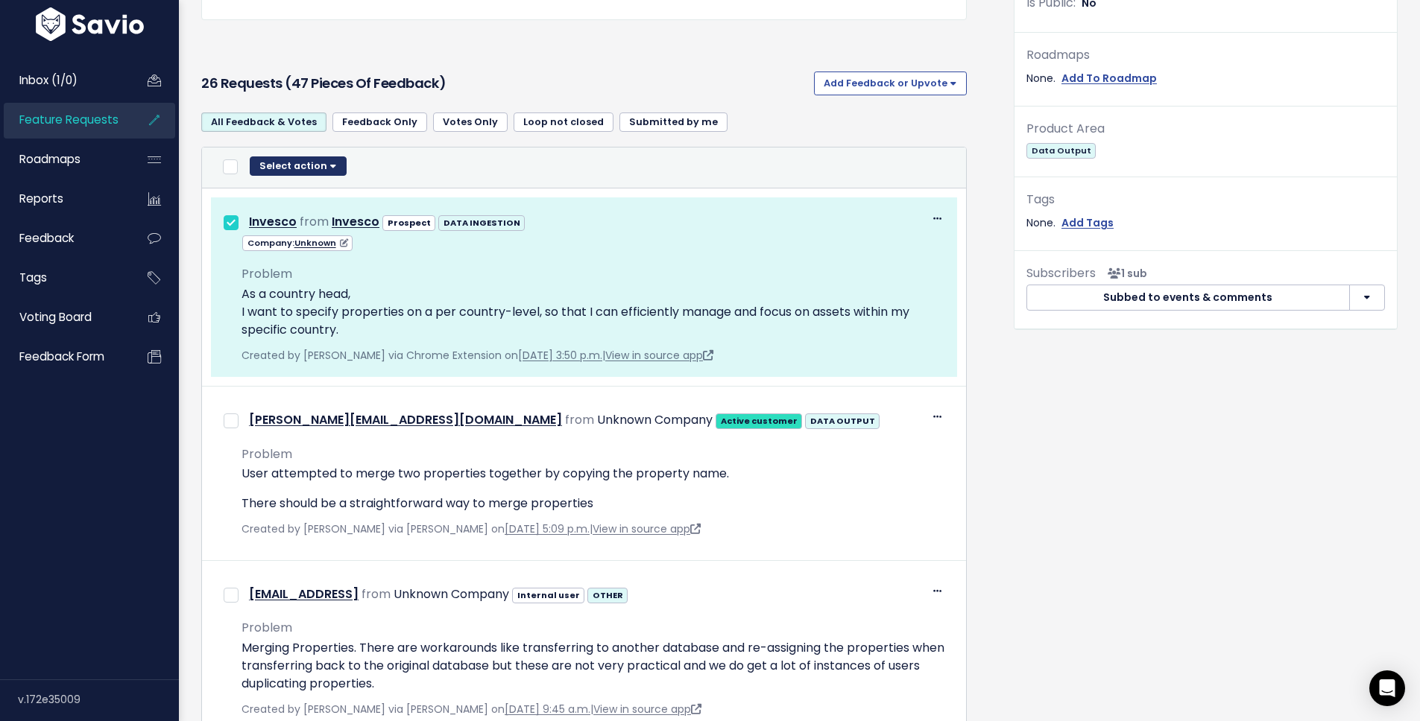
click at [339, 162] on button "Select action" at bounding box center [298, 166] width 97 height 19
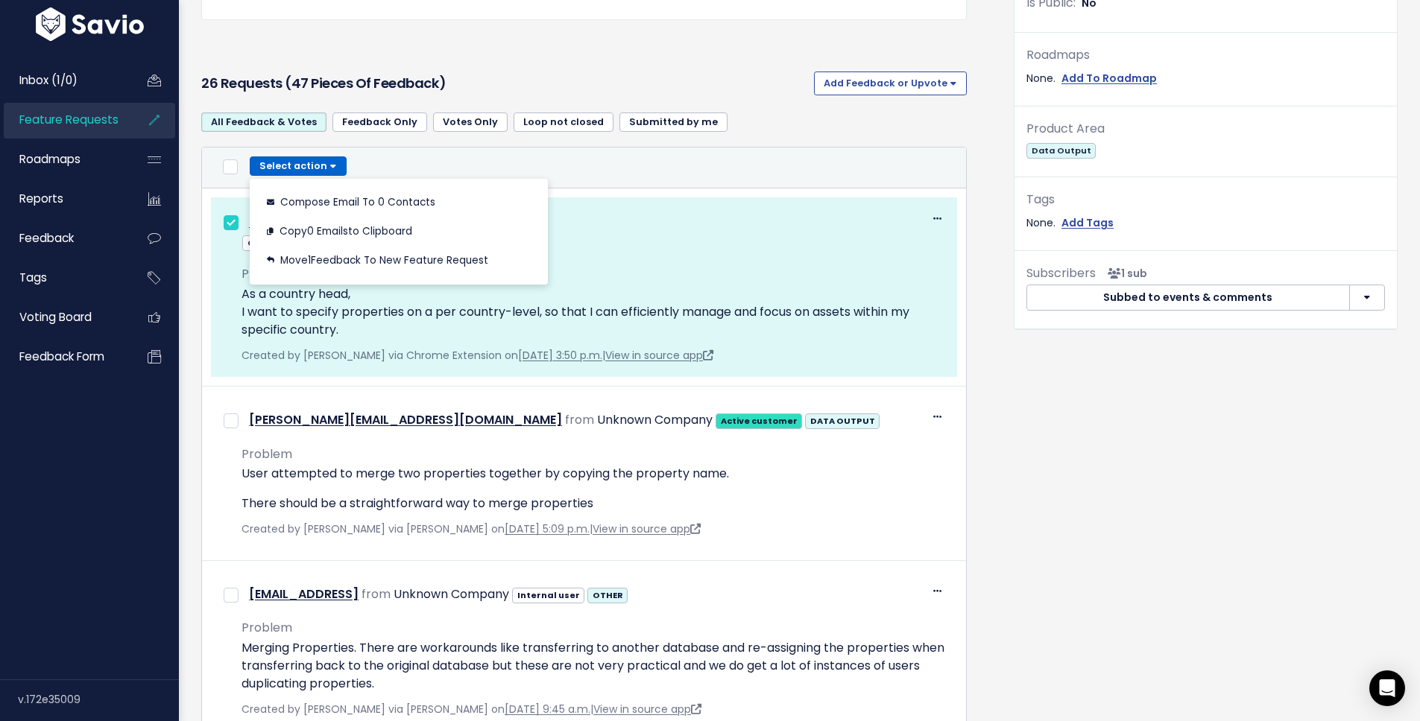
click at [624, 154] on th "Select Feedback Select action Compose Email to 0 Contacts Copy 0 Emails to Clip…" at bounding box center [584, 168] width 764 height 41
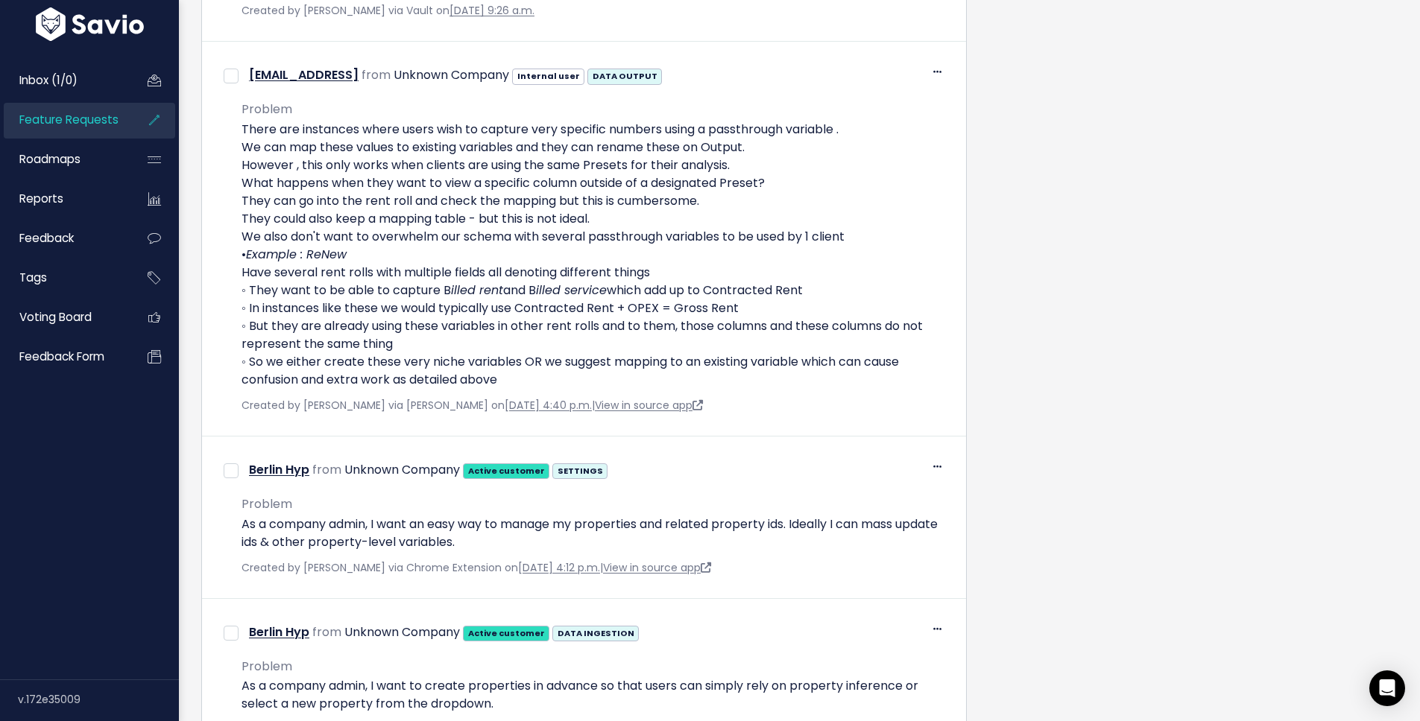
scroll to position [3952, 0]
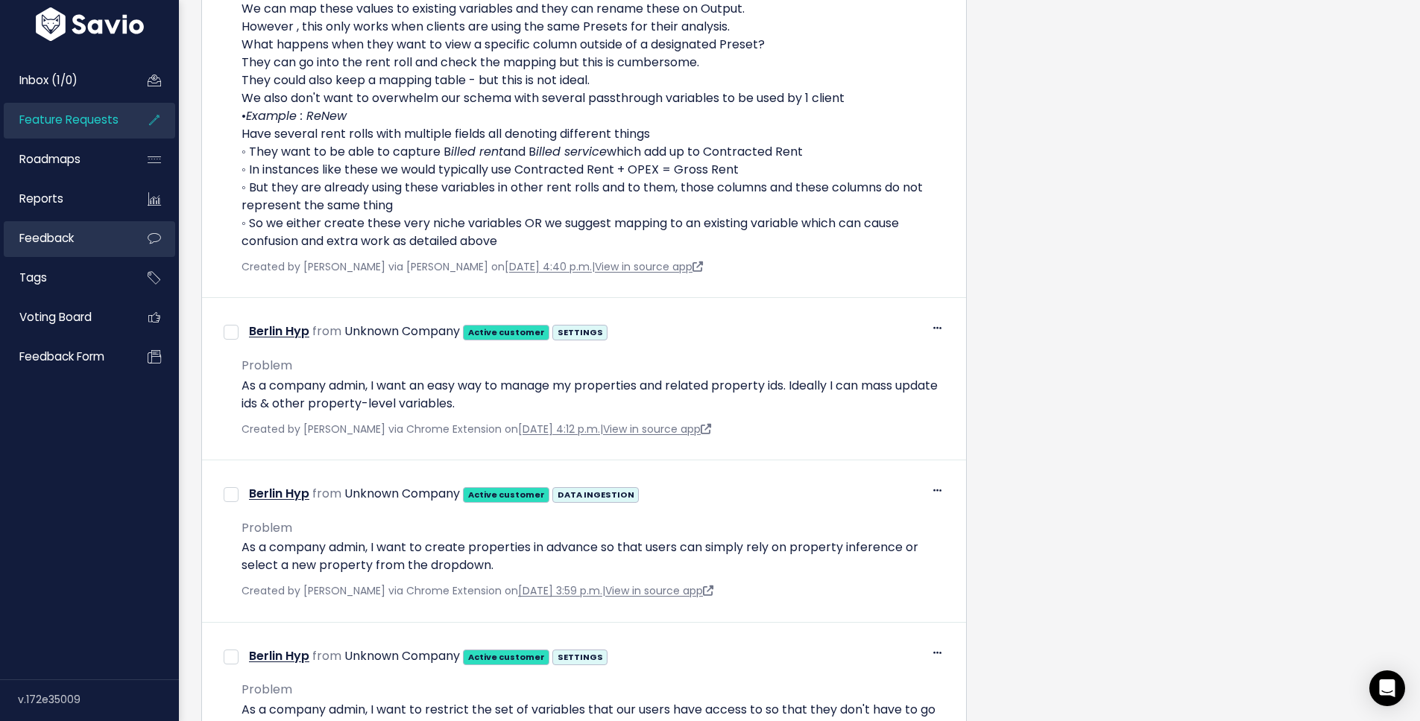
click at [81, 241] on link "Feedback" at bounding box center [64, 238] width 120 height 34
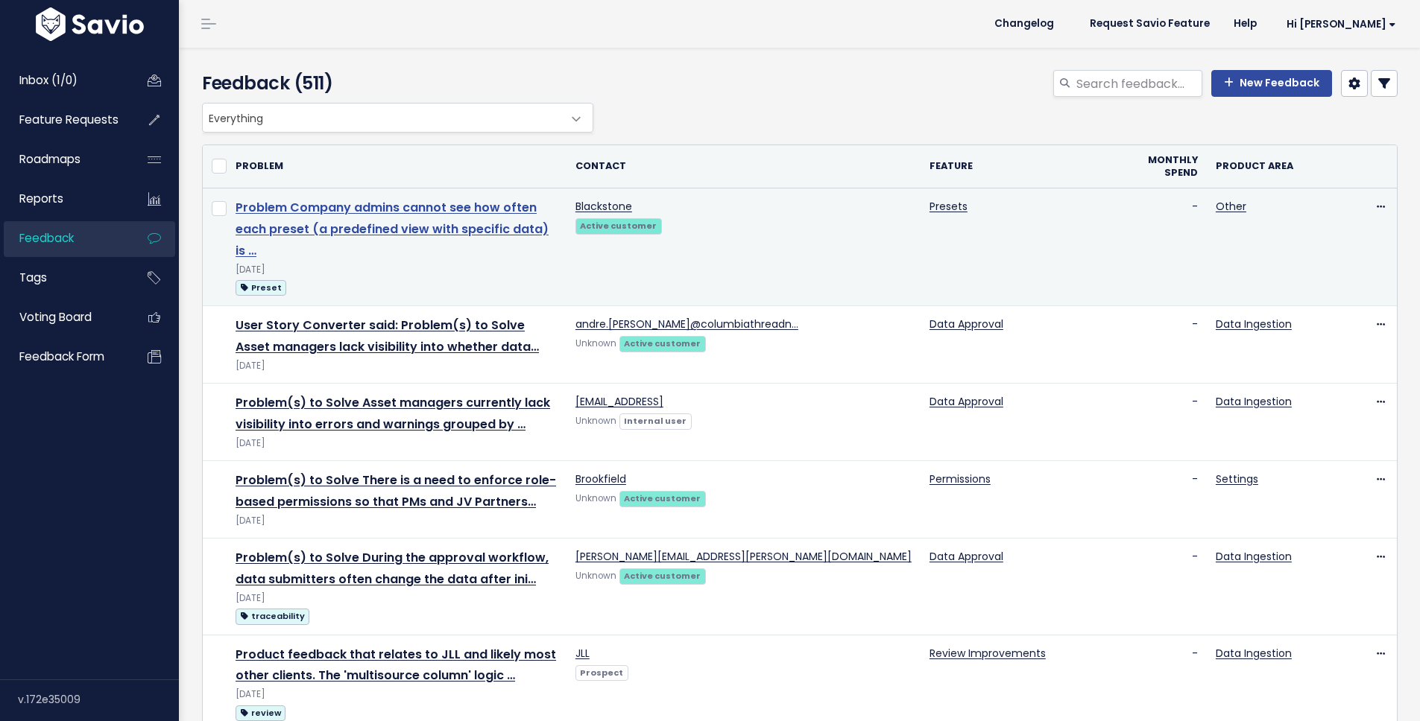
click at [428, 207] on link "Problem Company admins cannot see how often each preset (a predefined view with…" at bounding box center [392, 229] width 313 height 60
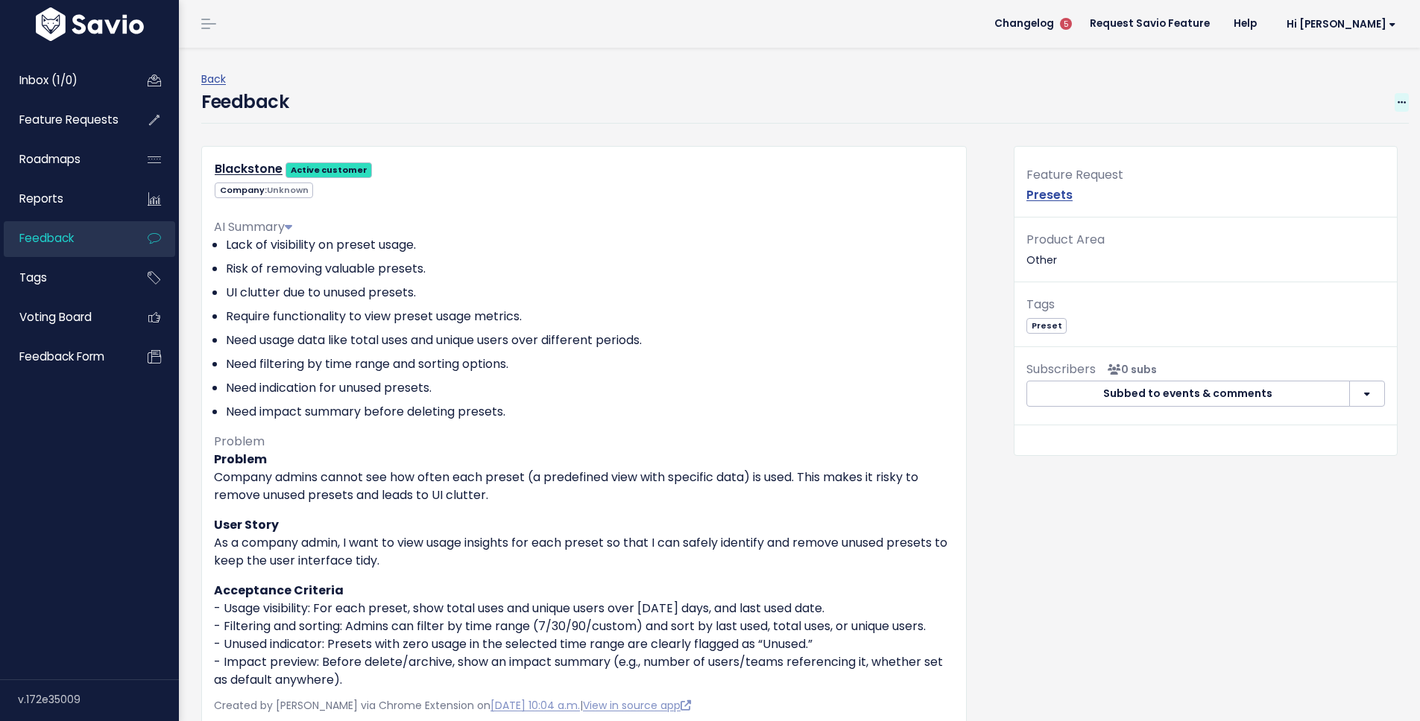
click at [1397, 101] on icon at bounding box center [1401, 103] width 8 height 10
click at [1260, 95] on div "Feedback Edit Restore to Inbox [GEOGRAPHIC_DATA]" at bounding box center [804, 106] width 1207 height 35
